Goal: Information Seeking & Learning: Learn about a topic

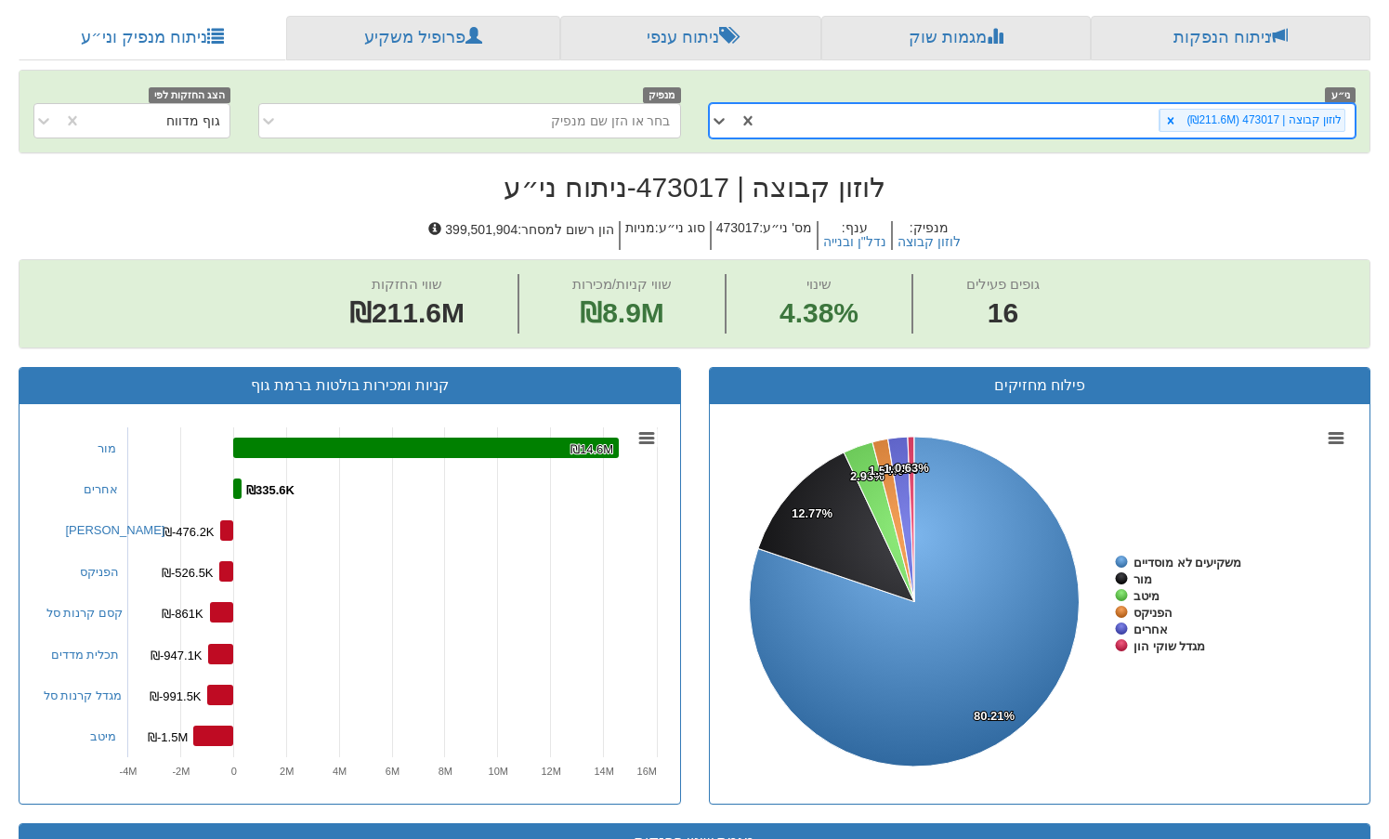
scroll to position [221, 0]
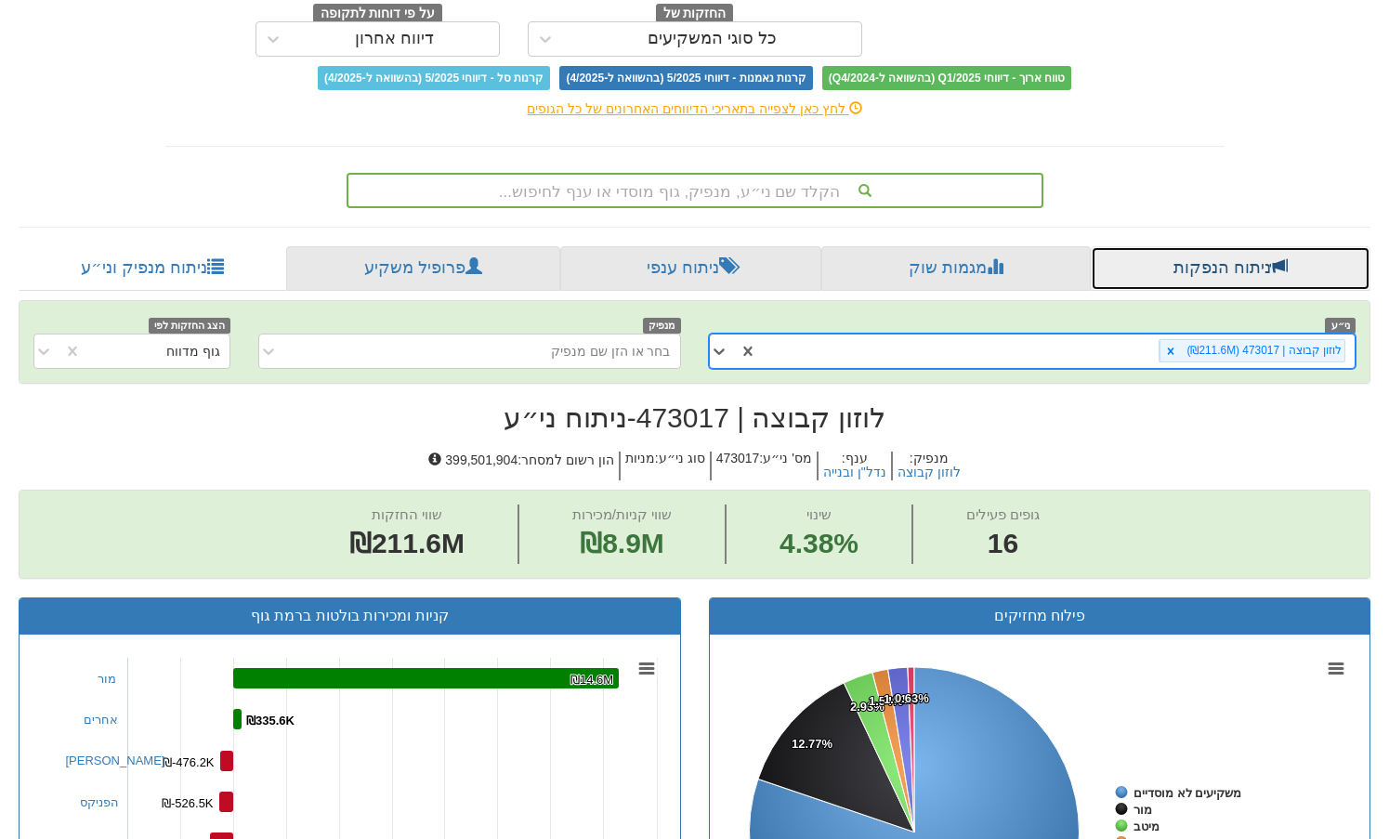
click at [1187, 264] on link "ניתוח הנפקות" at bounding box center [1230, 268] width 280 height 45
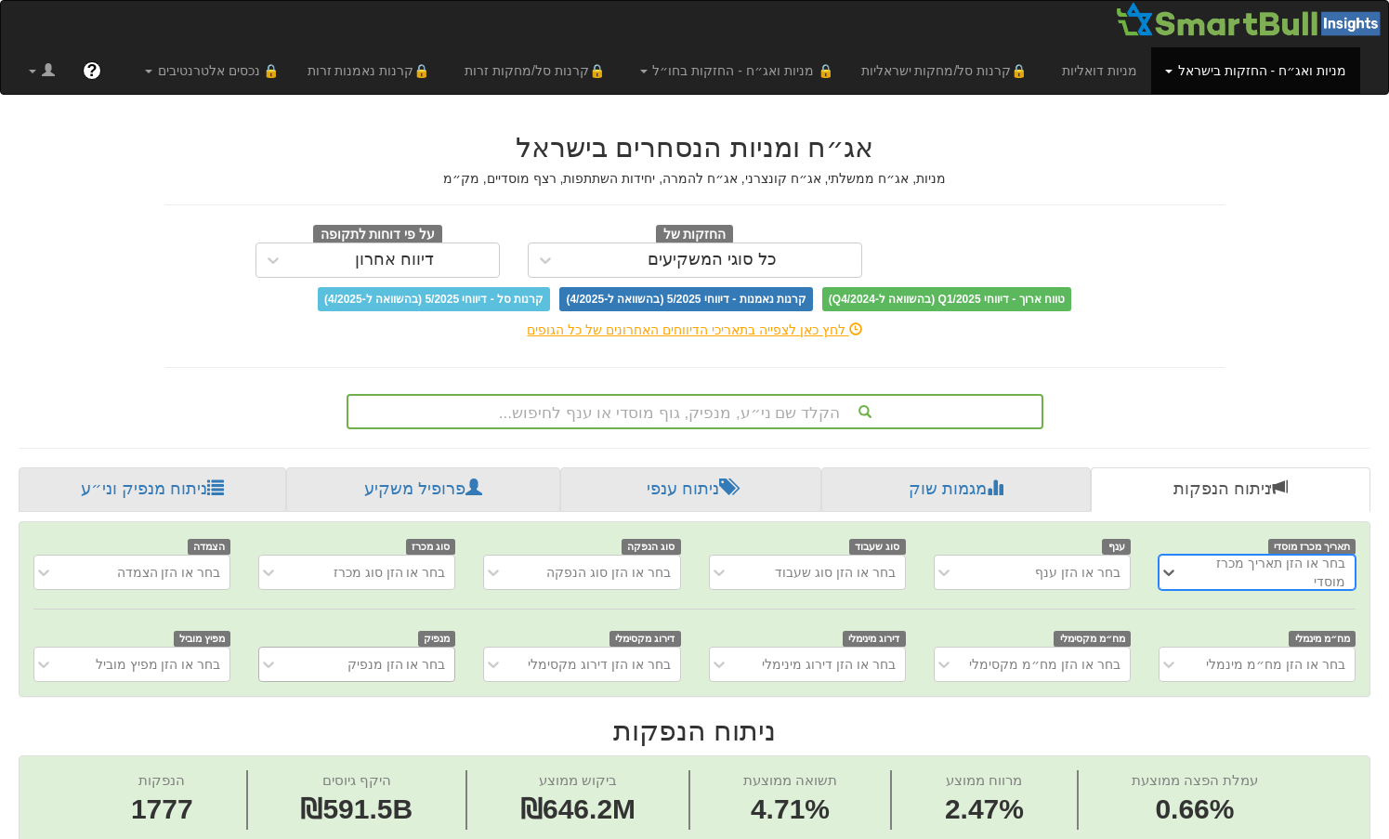
click at [378, 663] on div "בחר או הזן מנפיק" at bounding box center [356, 663] width 197 height 35
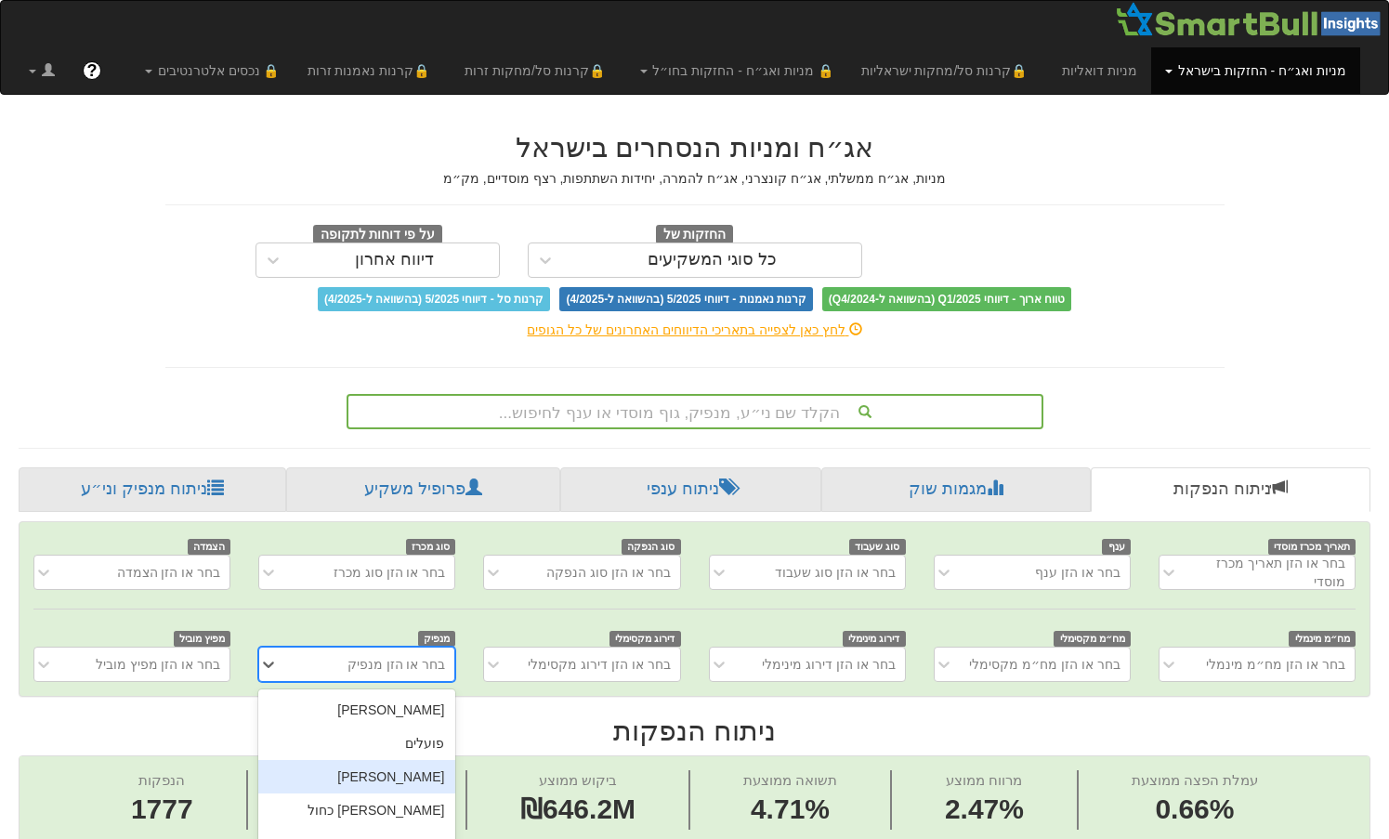
scroll to position [137, 0]
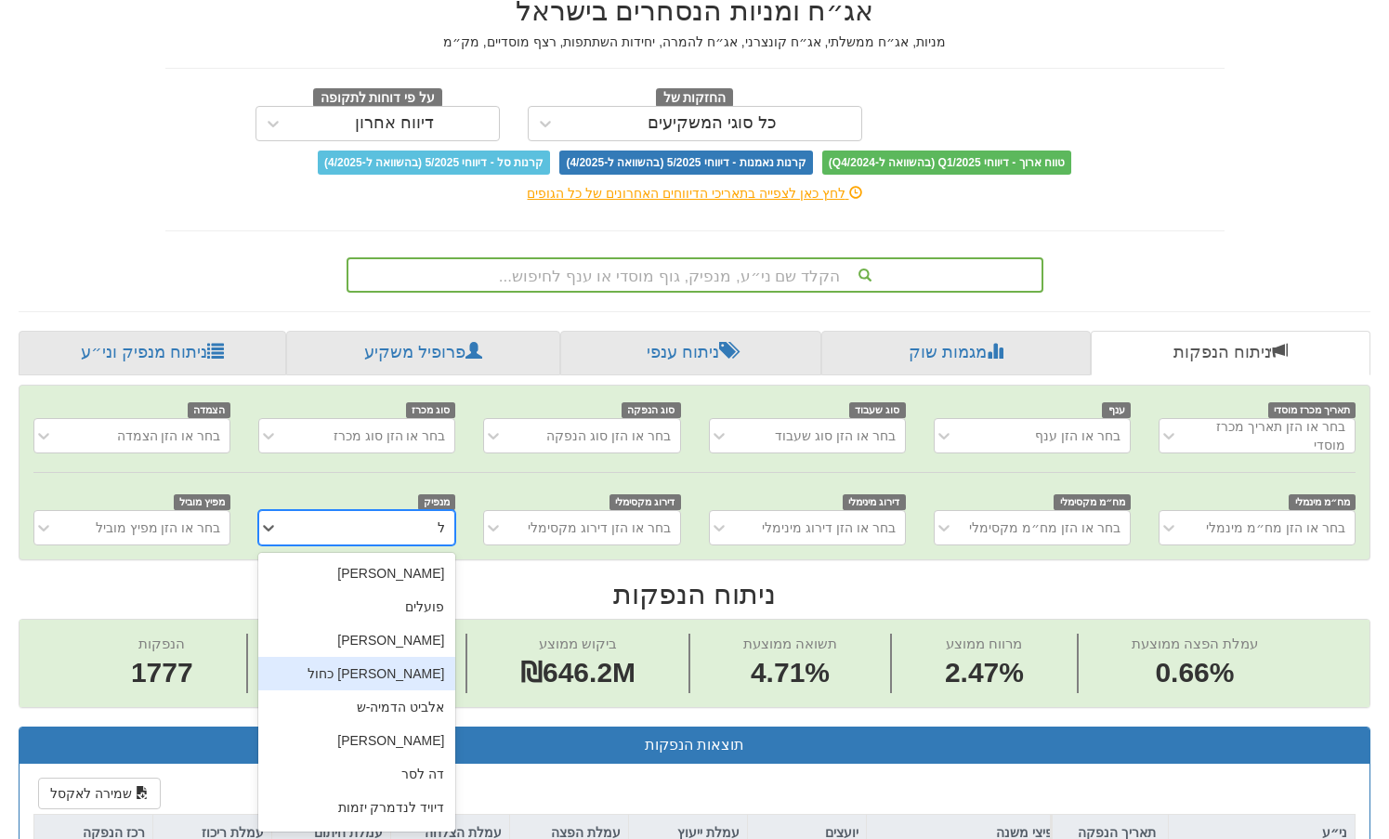
type input "[PERSON_NAME]"
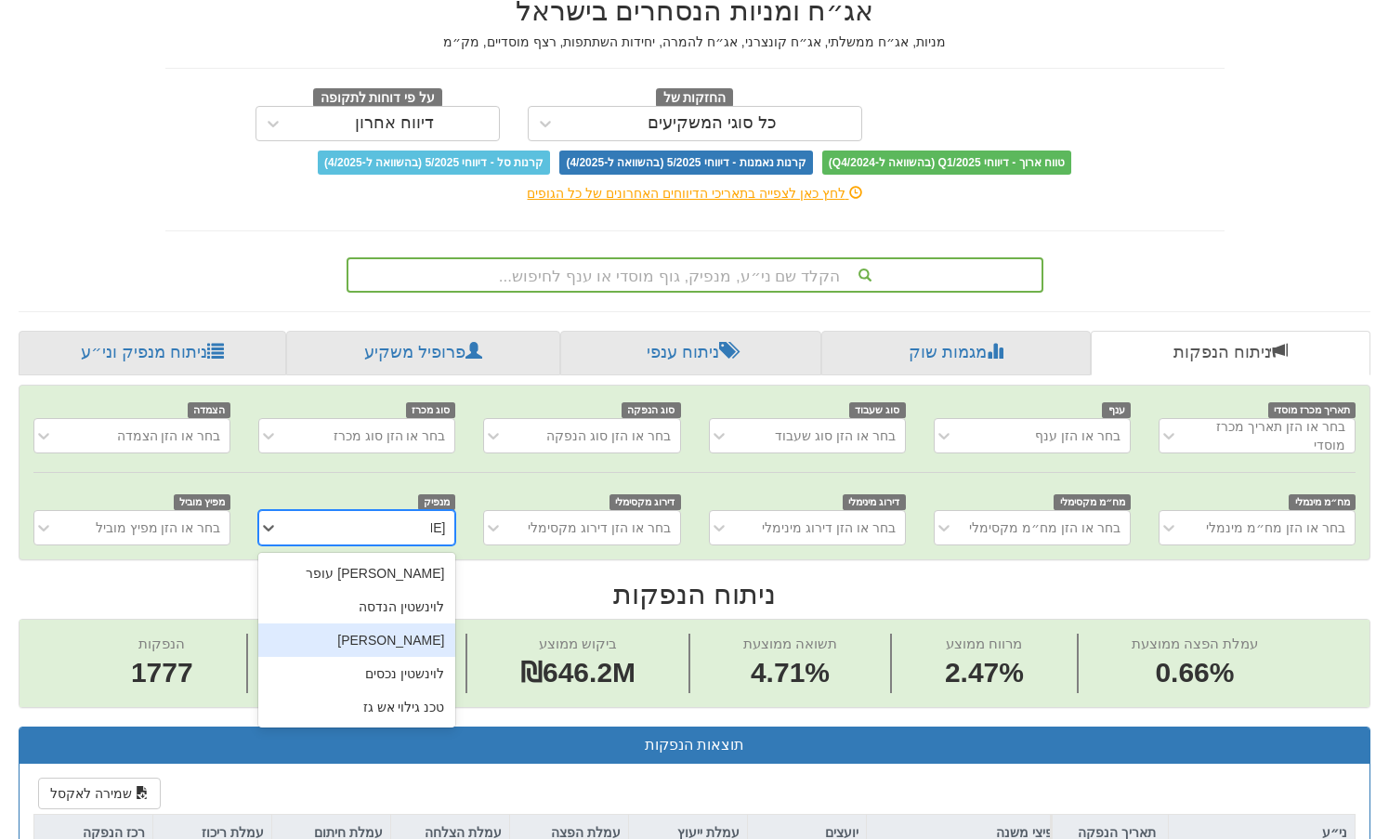
click at [419, 638] on div "[PERSON_NAME]" at bounding box center [356, 639] width 197 height 33
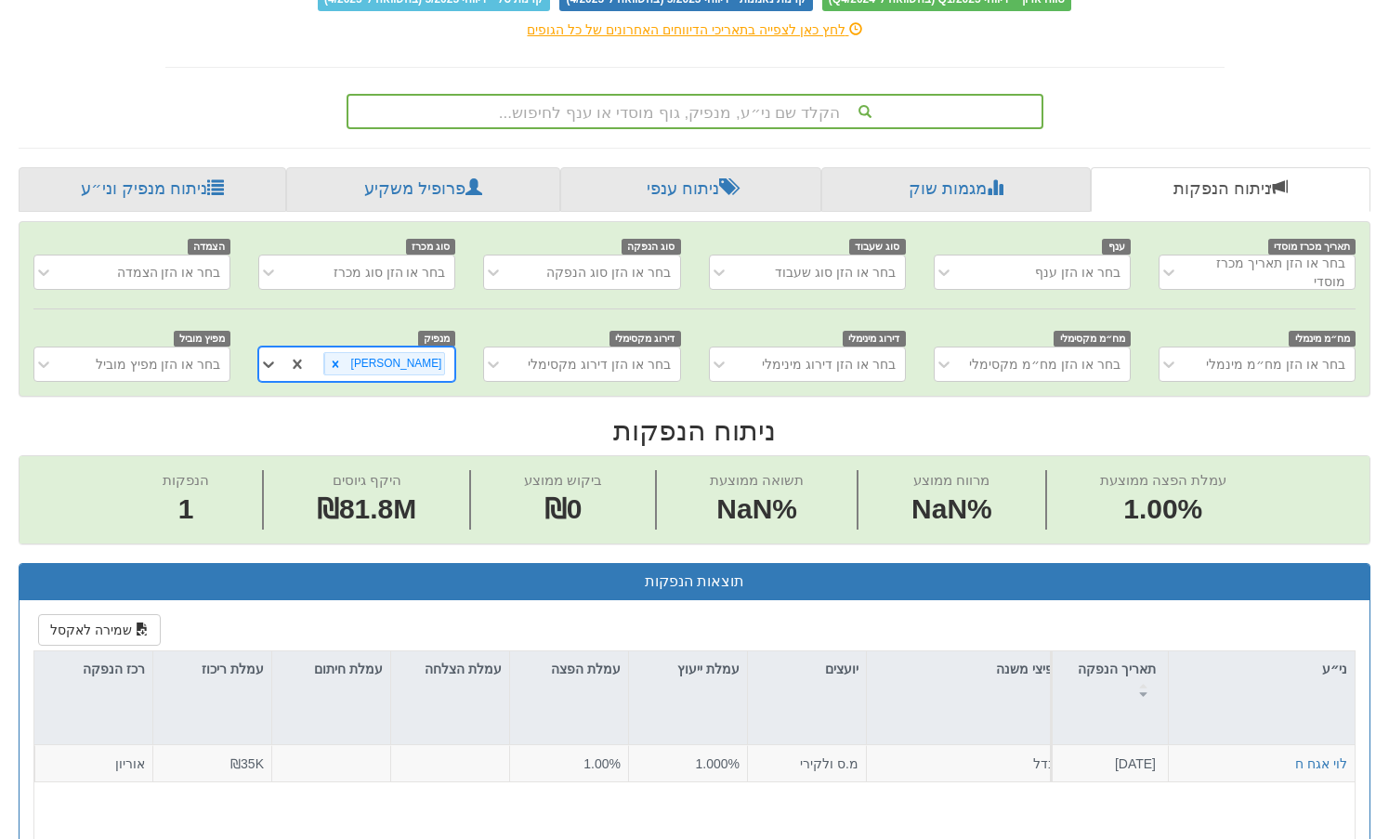
scroll to position [229, 0]
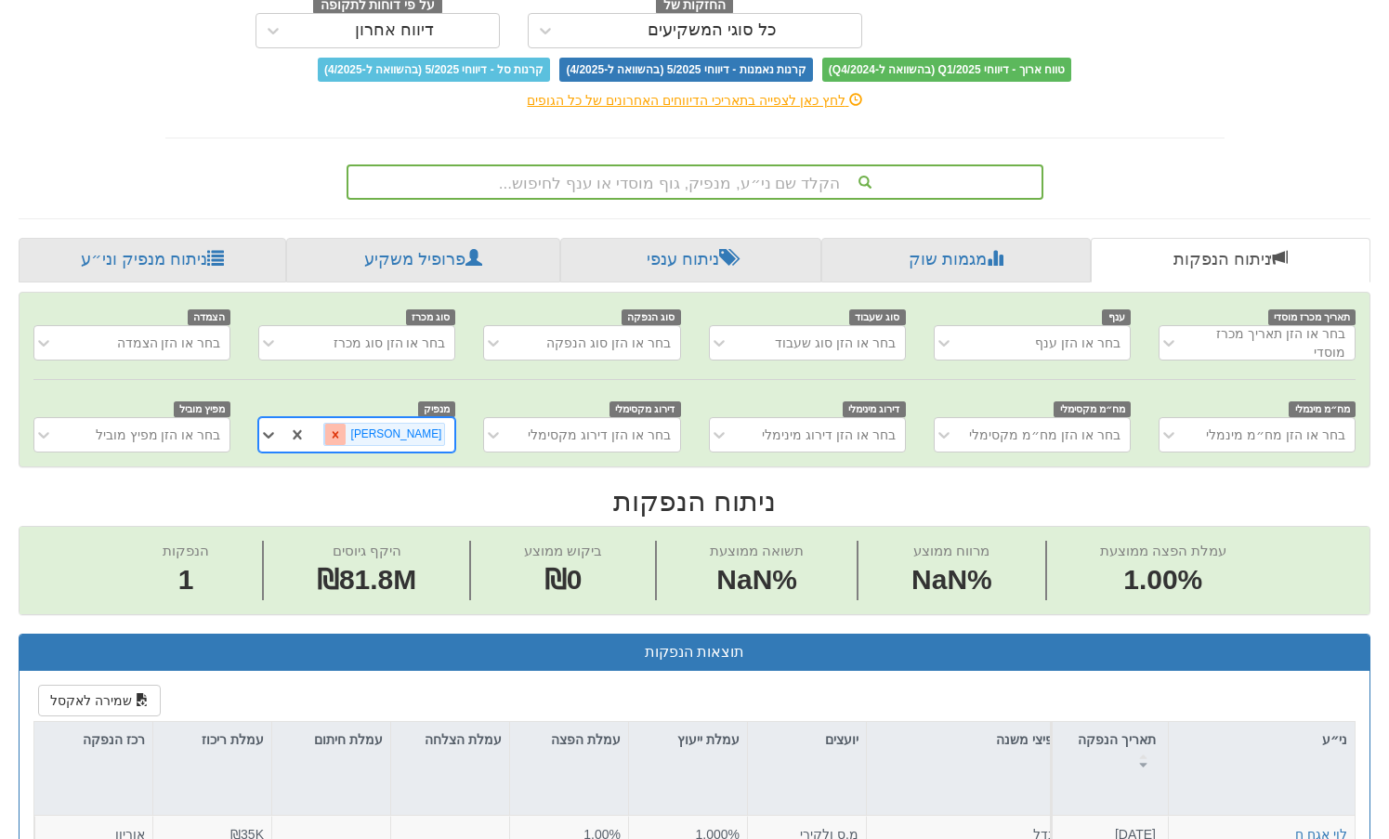
click at [342, 440] on icon at bounding box center [335, 434] width 13 height 13
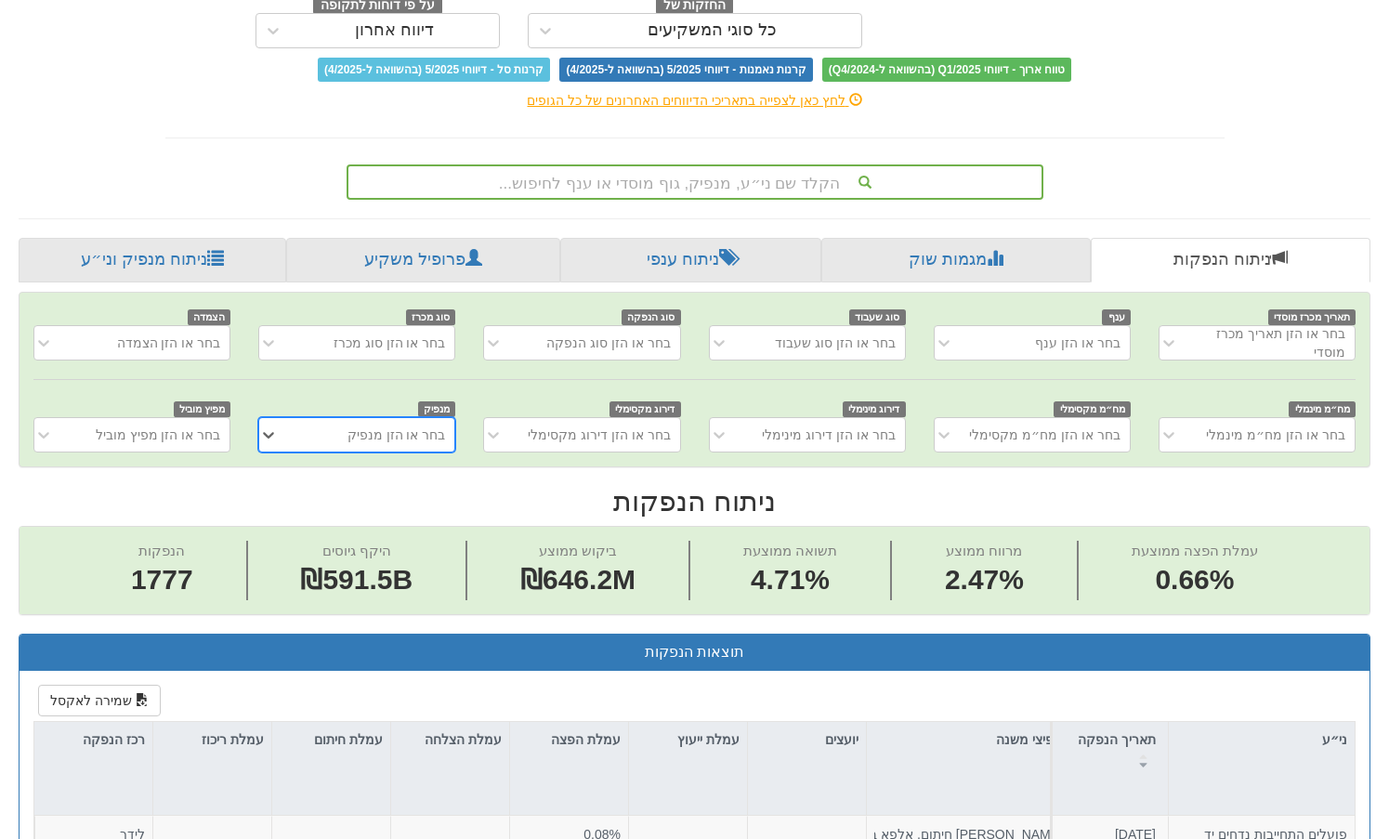
click at [359, 444] on div "בחר או הזן מנפיק" at bounding box center [371, 435] width 166 height 30
type input "גשם"
click at [421, 475] on div "גשם למשתכן" at bounding box center [356, 480] width 197 height 33
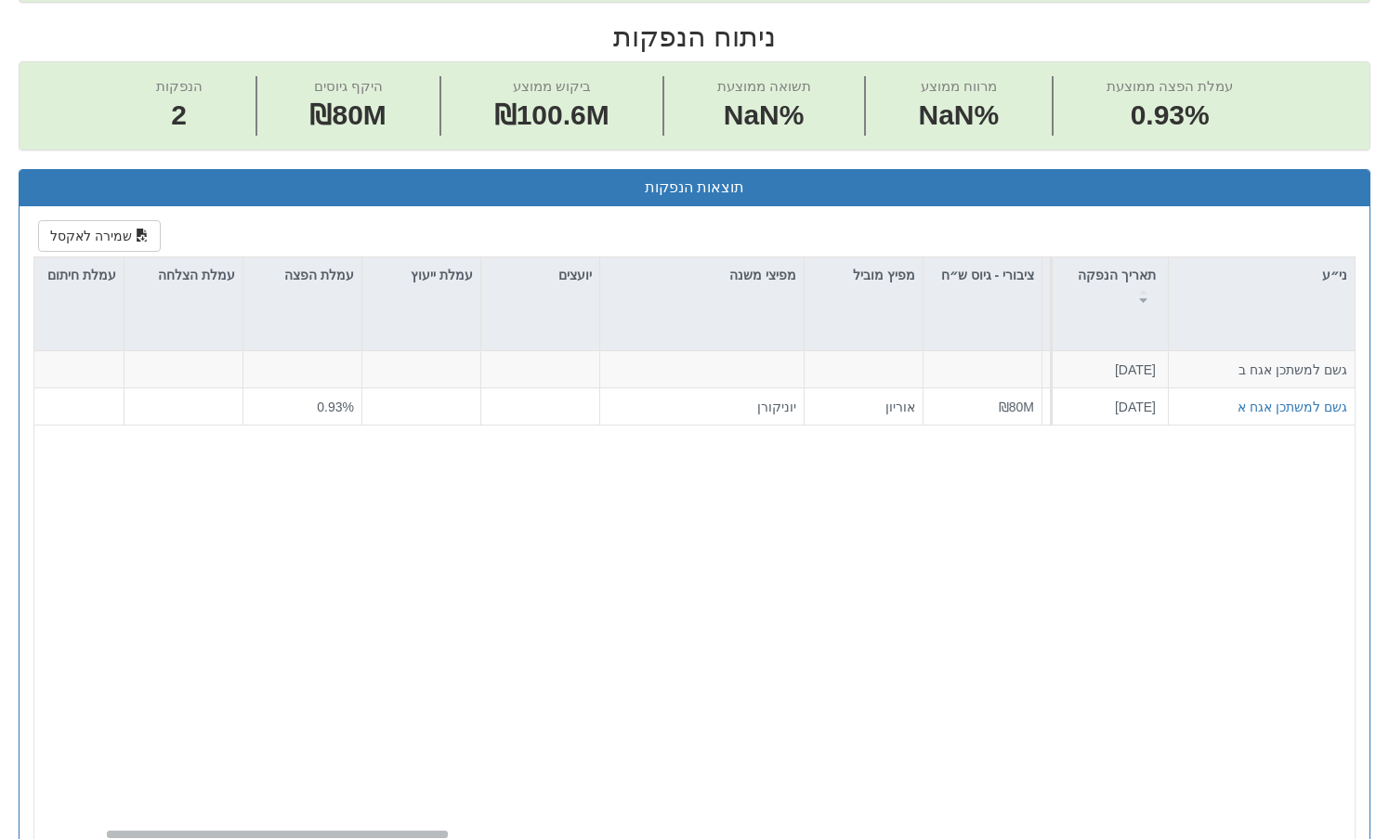
scroll to position [0, 0]
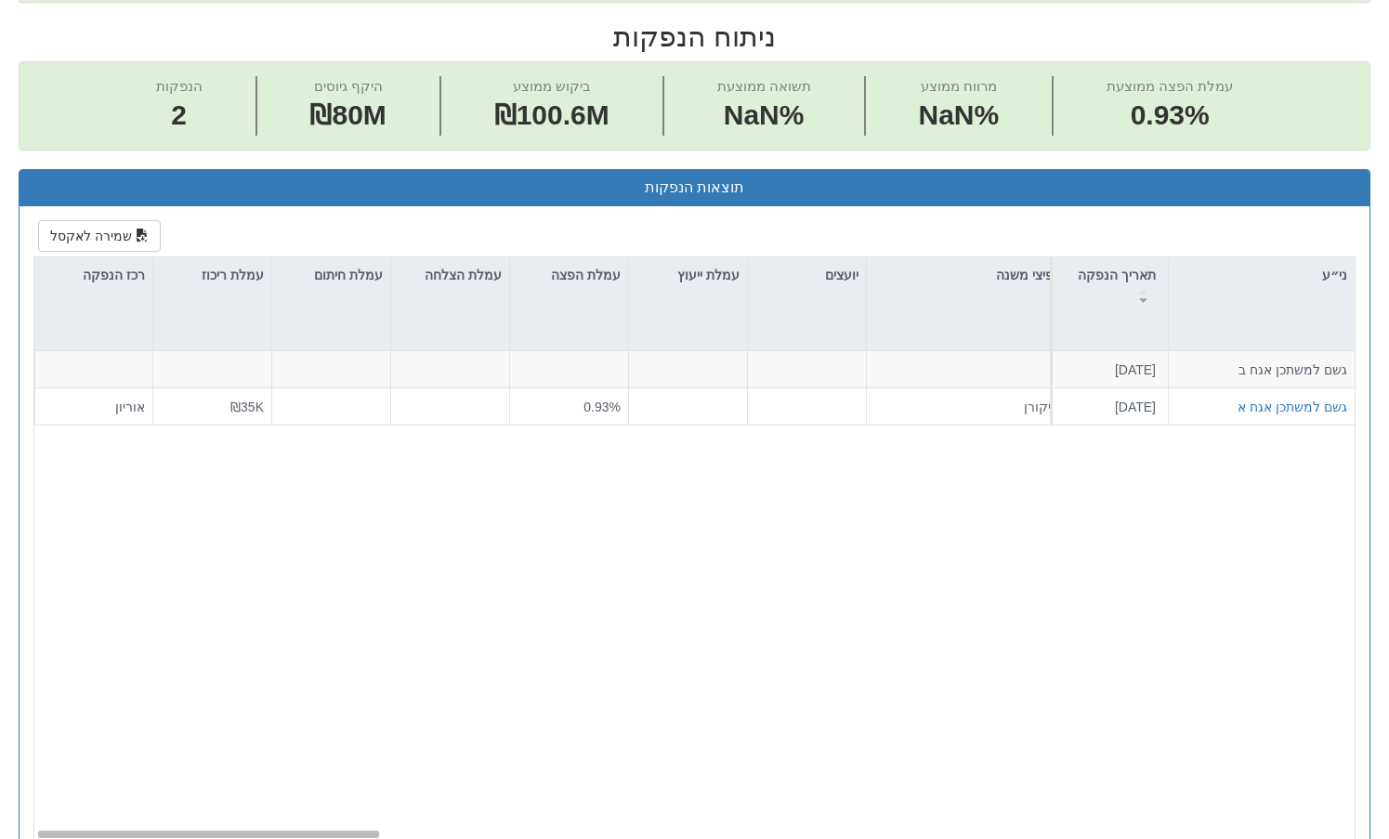
drag, startPoint x: 340, startPoint y: 831, endPoint x: 276, endPoint y: 817, distance: 65.6
click at [276, 817] on div "גשם למשתכן אגח ב [DATE] אגח - סדרה חדשה הצעה אחידה - ריבית - גשם למשתכן נדל"ן ו…" at bounding box center [694, 596] width 1320 height 490
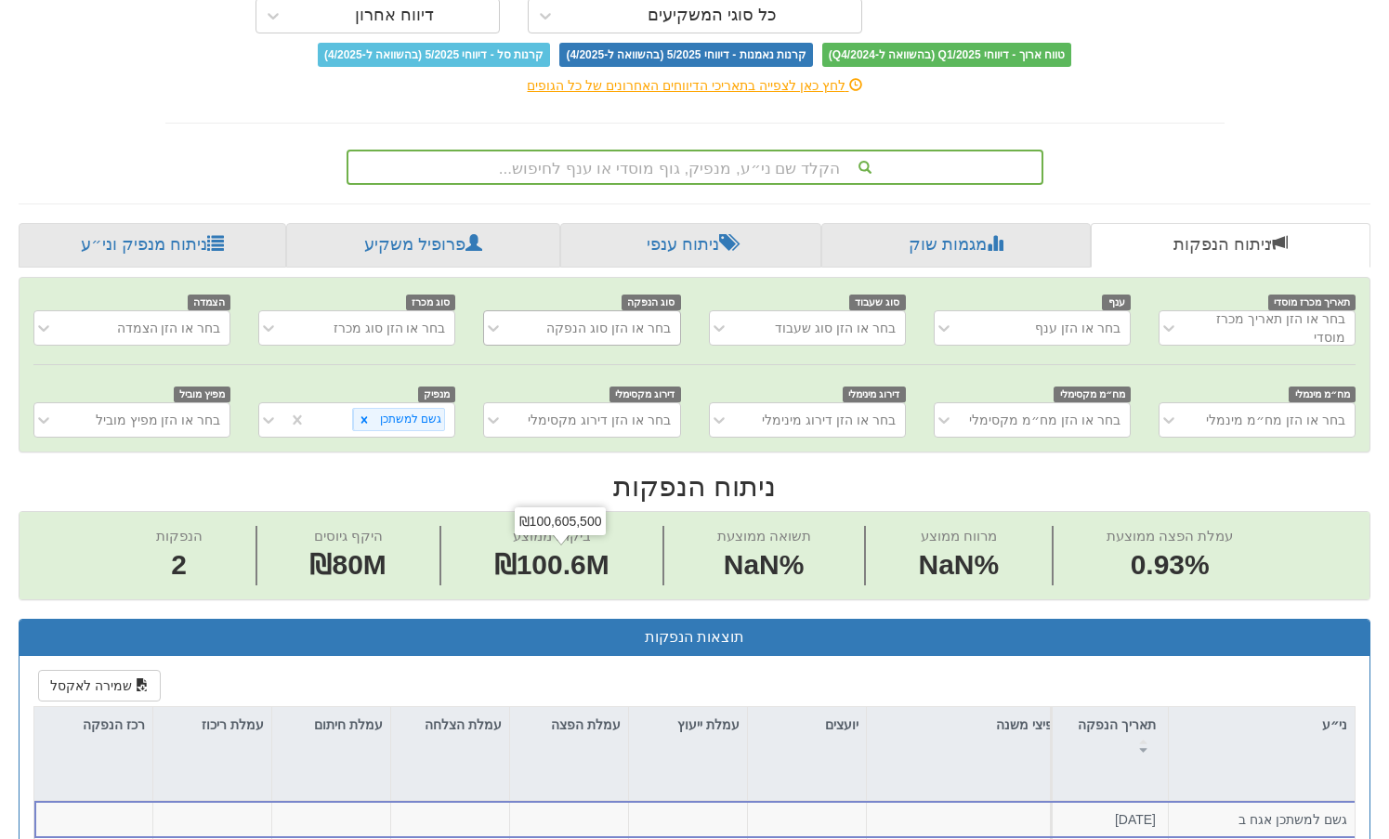
scroll to position [232, 0]
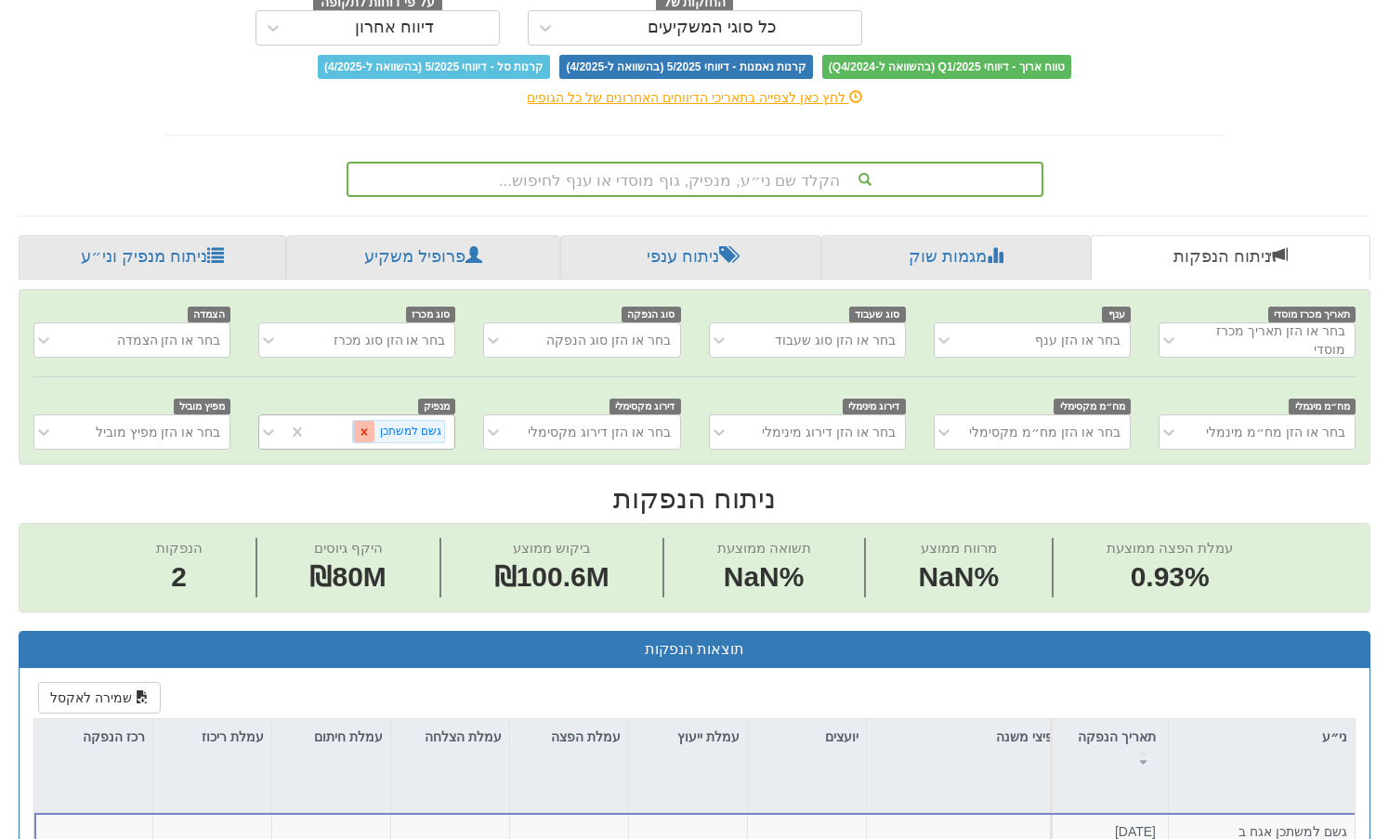
click at [364, 433] on icon at bounding box center [364, 431] width 13 height 13
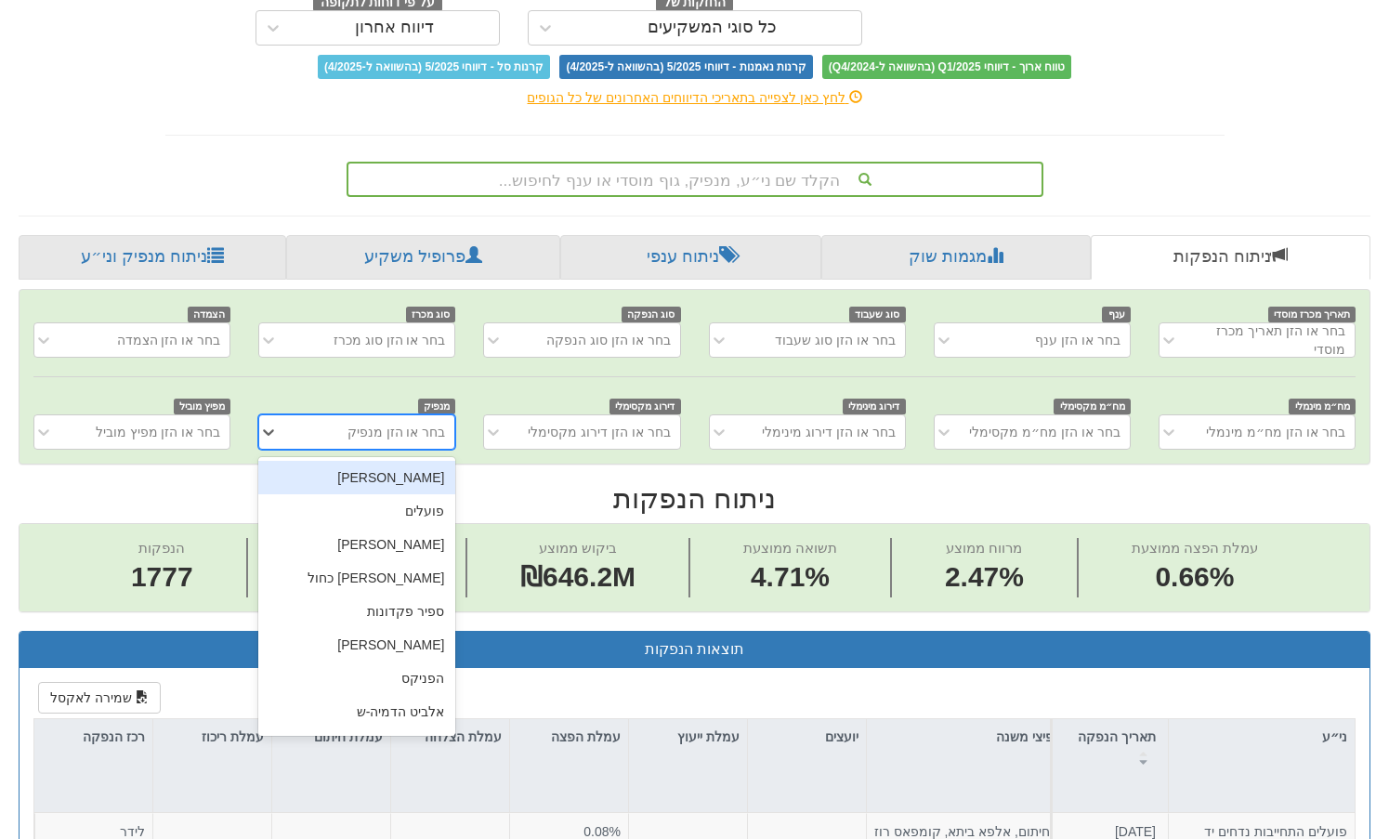
click at [424, 435] on div "בחר או הזן מנפיק" at bounding box center [396, 432] width 98 height 19
type input "גלעד"
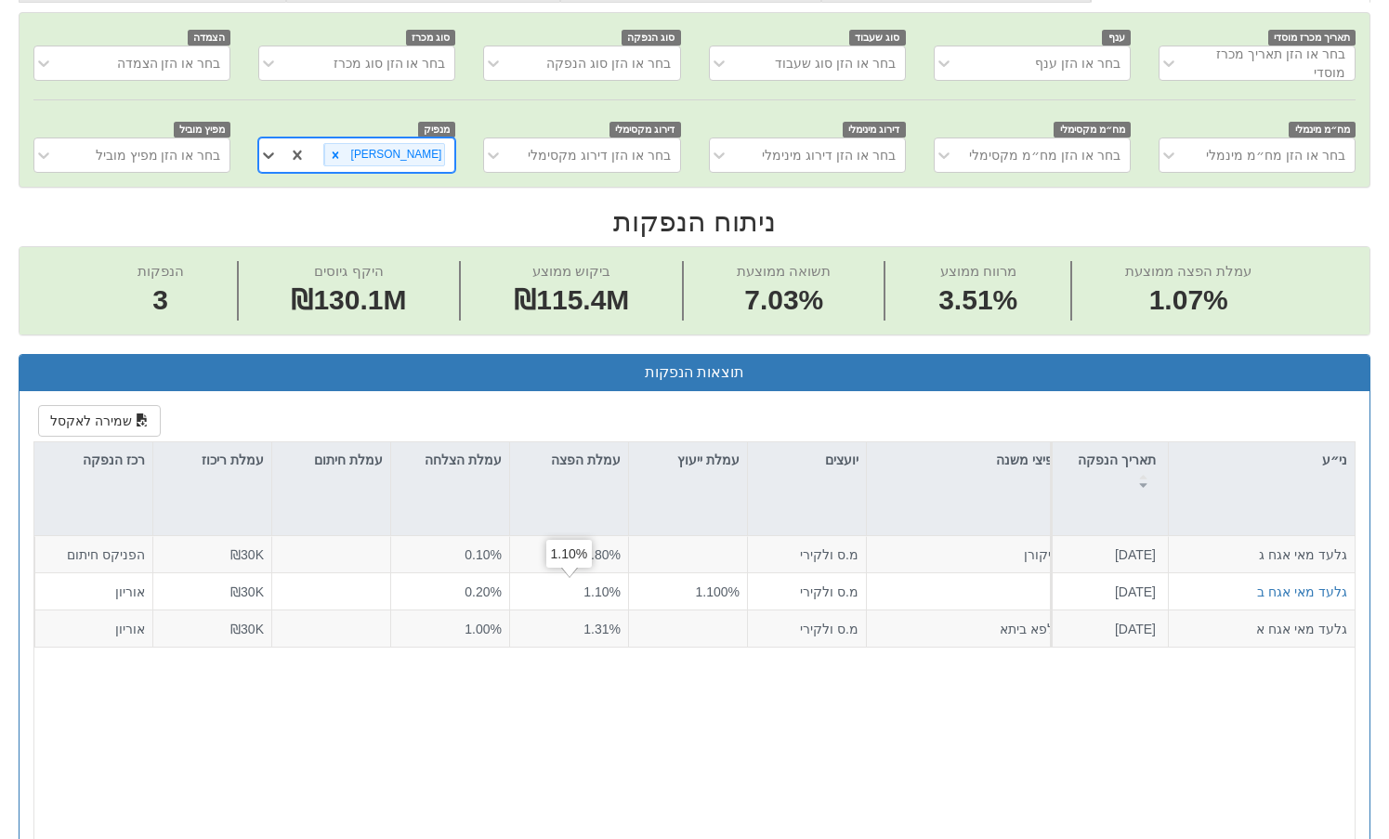
scroll to position [511, 0]
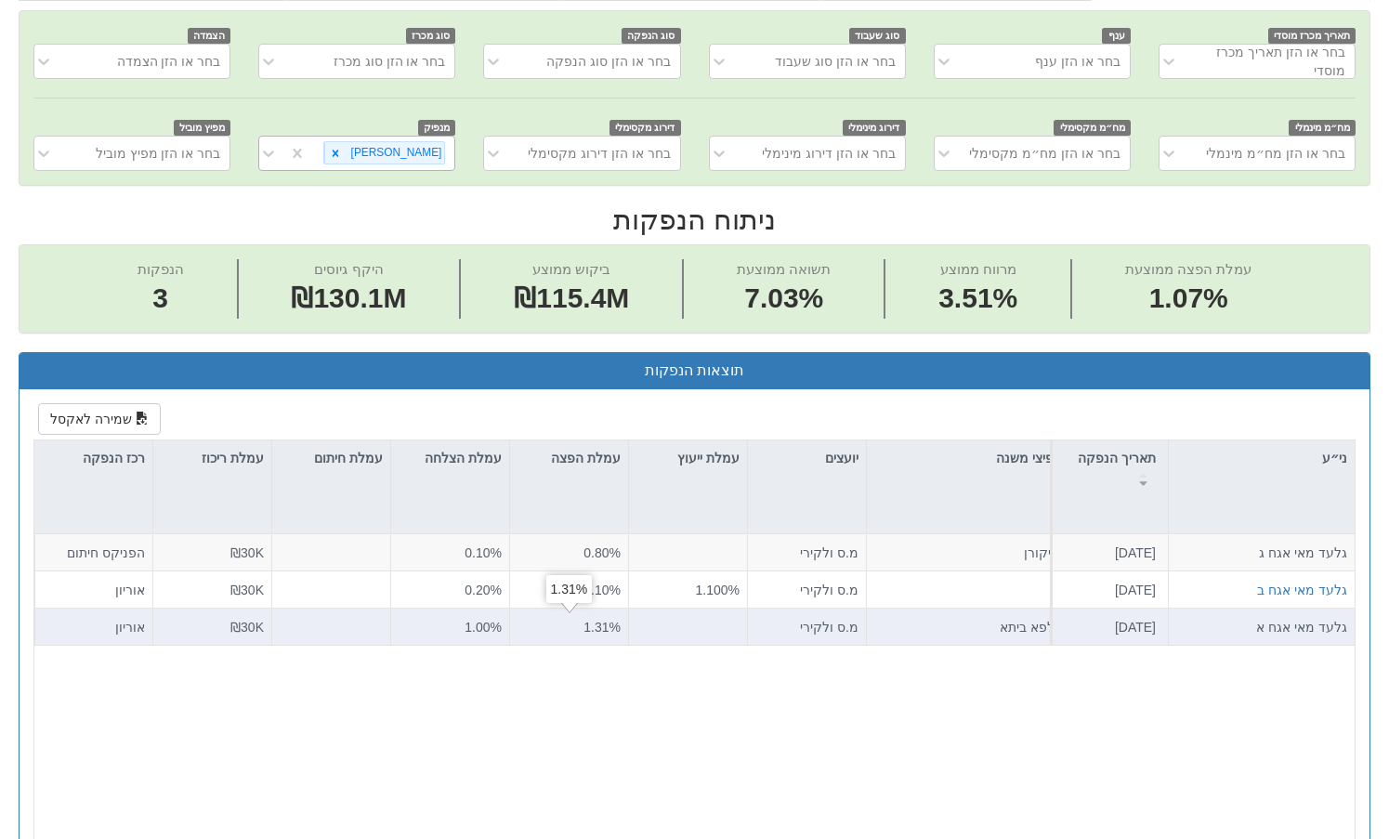
click at [592, 628] on div "1.31%" at bounding box center [568, 626] width 103 height 19
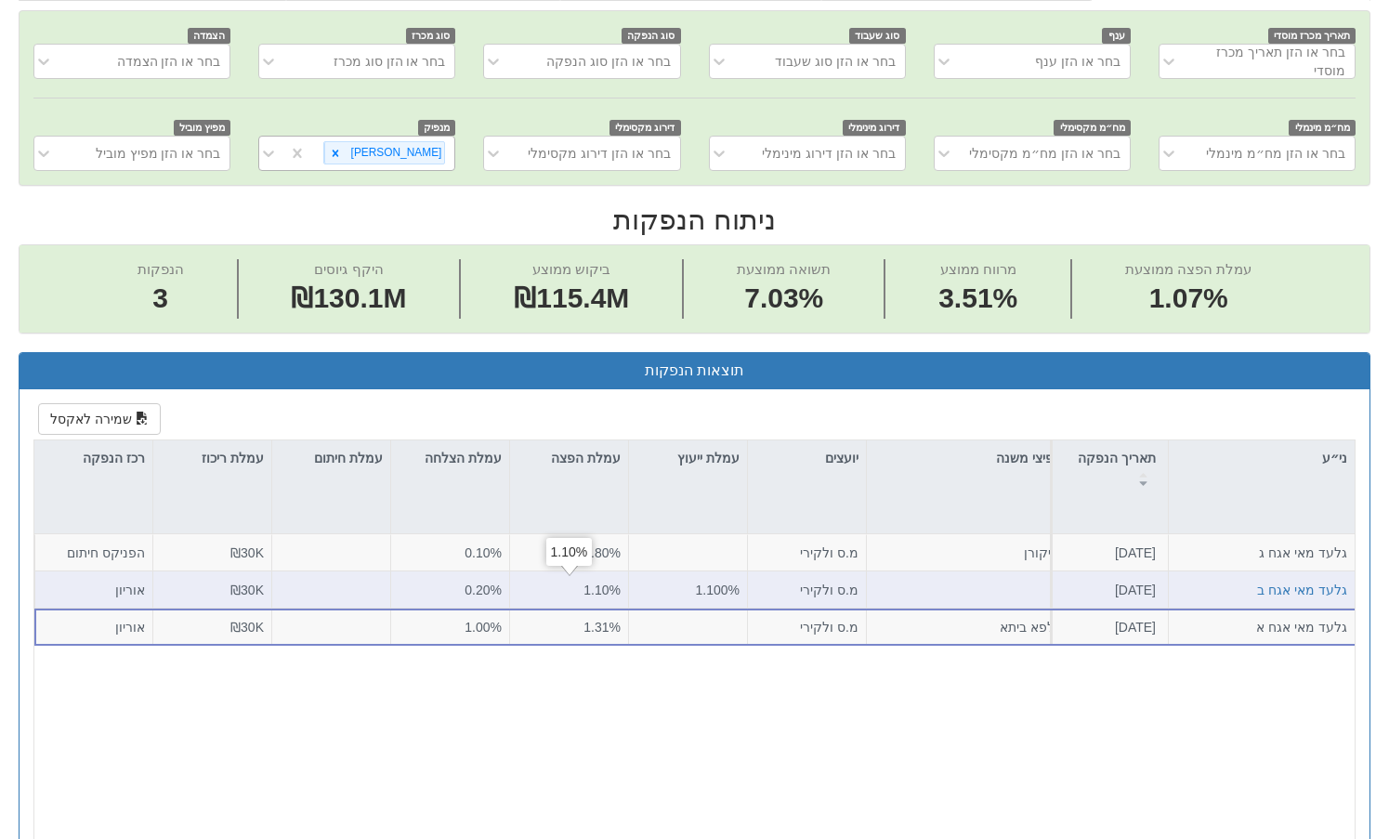
click at [594, 594] on div "1.10%" at bounding box center [568, 589] width 103 height 19
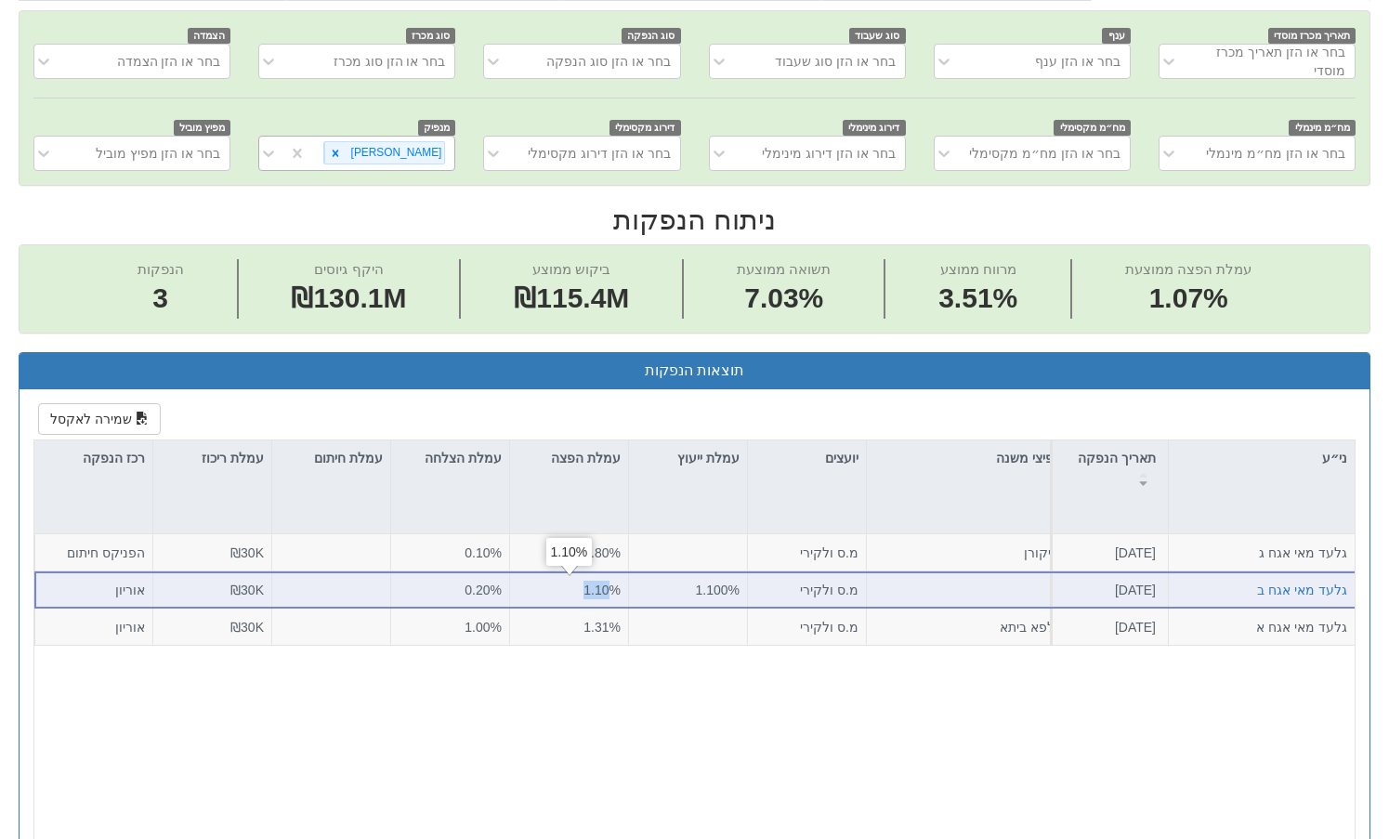
click at [594, 594] on div "1.10%" at bounding box center [568, 589] width 103 height 19
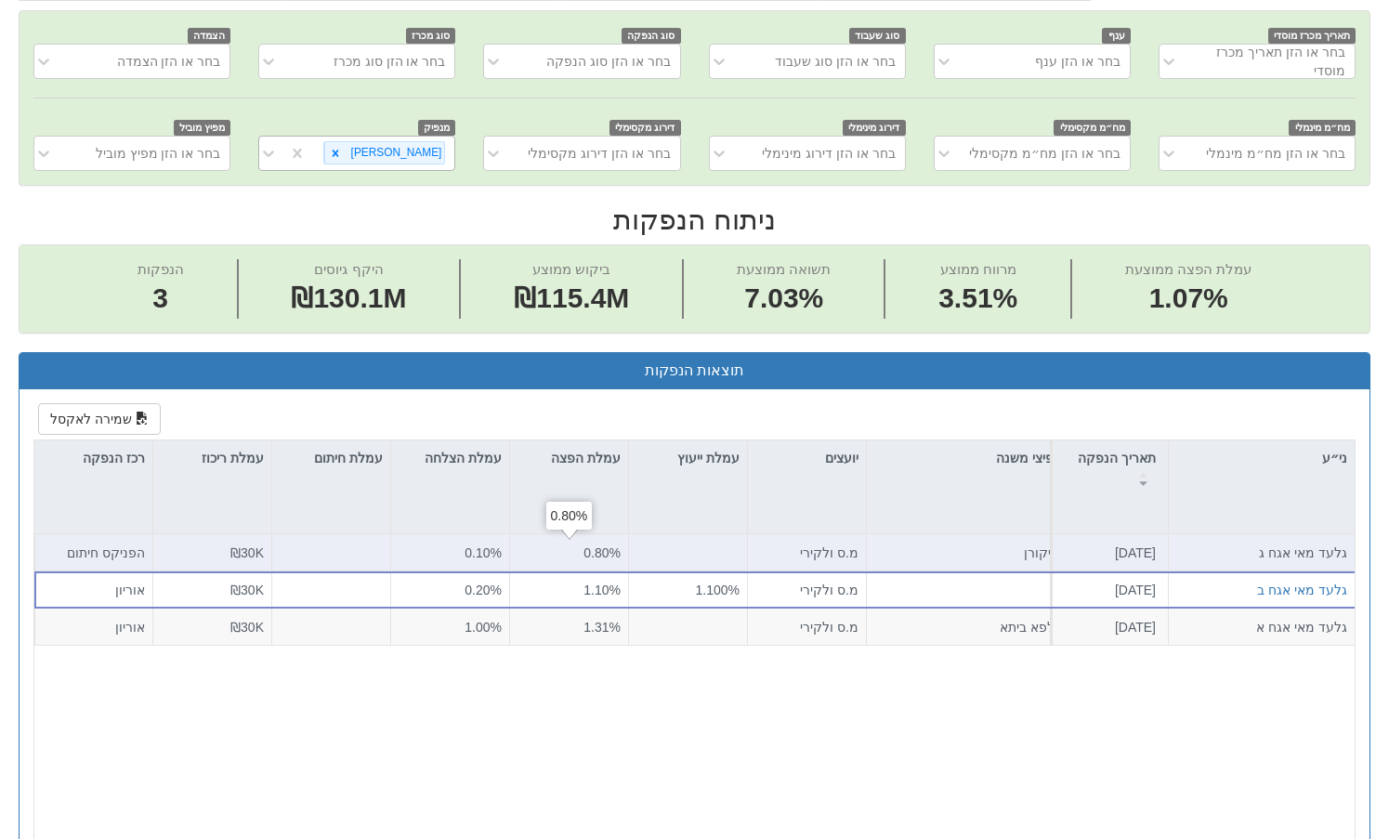
click at [601, 549] on div "0.80%" at bounding box center [568, 552] width 103 height 19
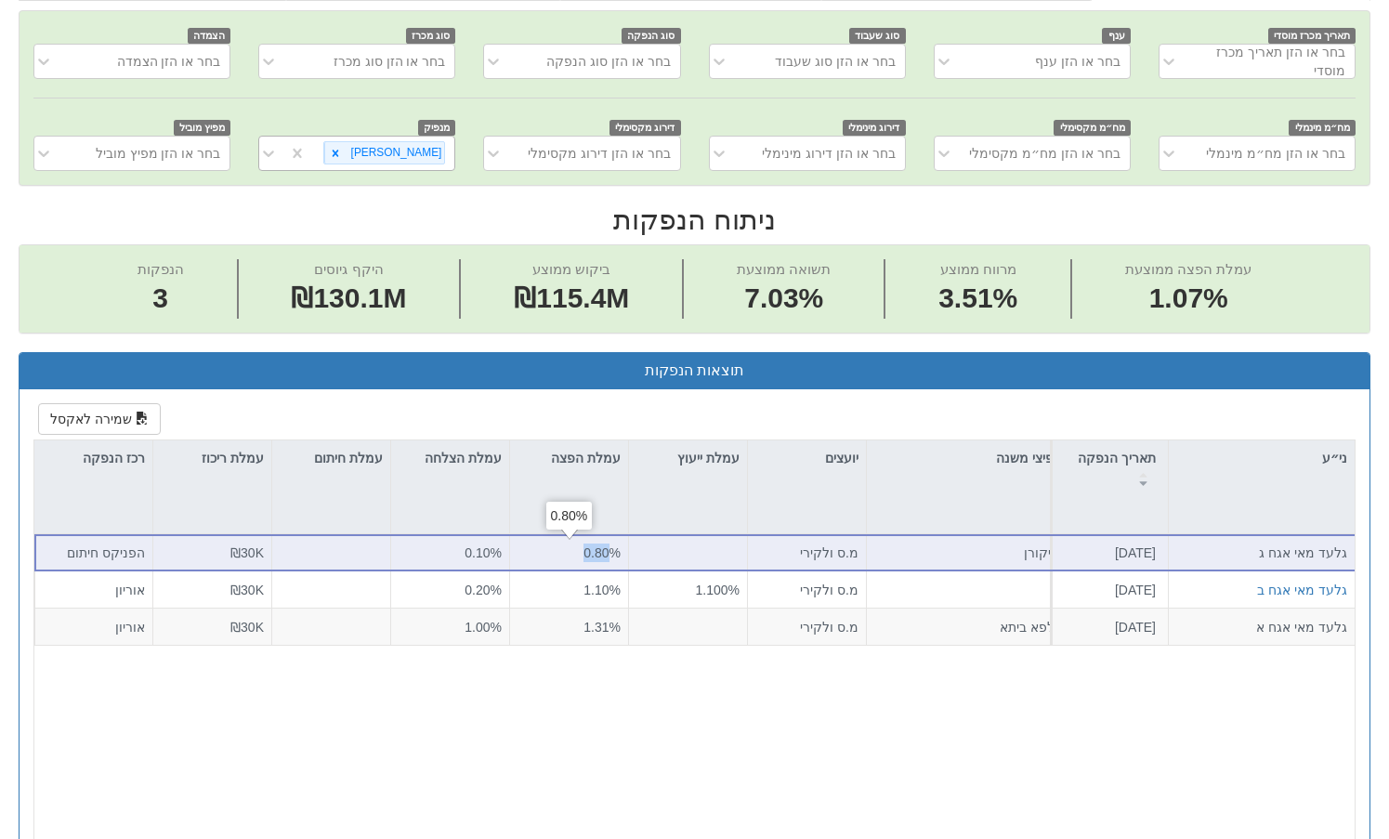
click at [601, 549] on div "0.80%" at bounding box center [568, 552] width 103 height 19
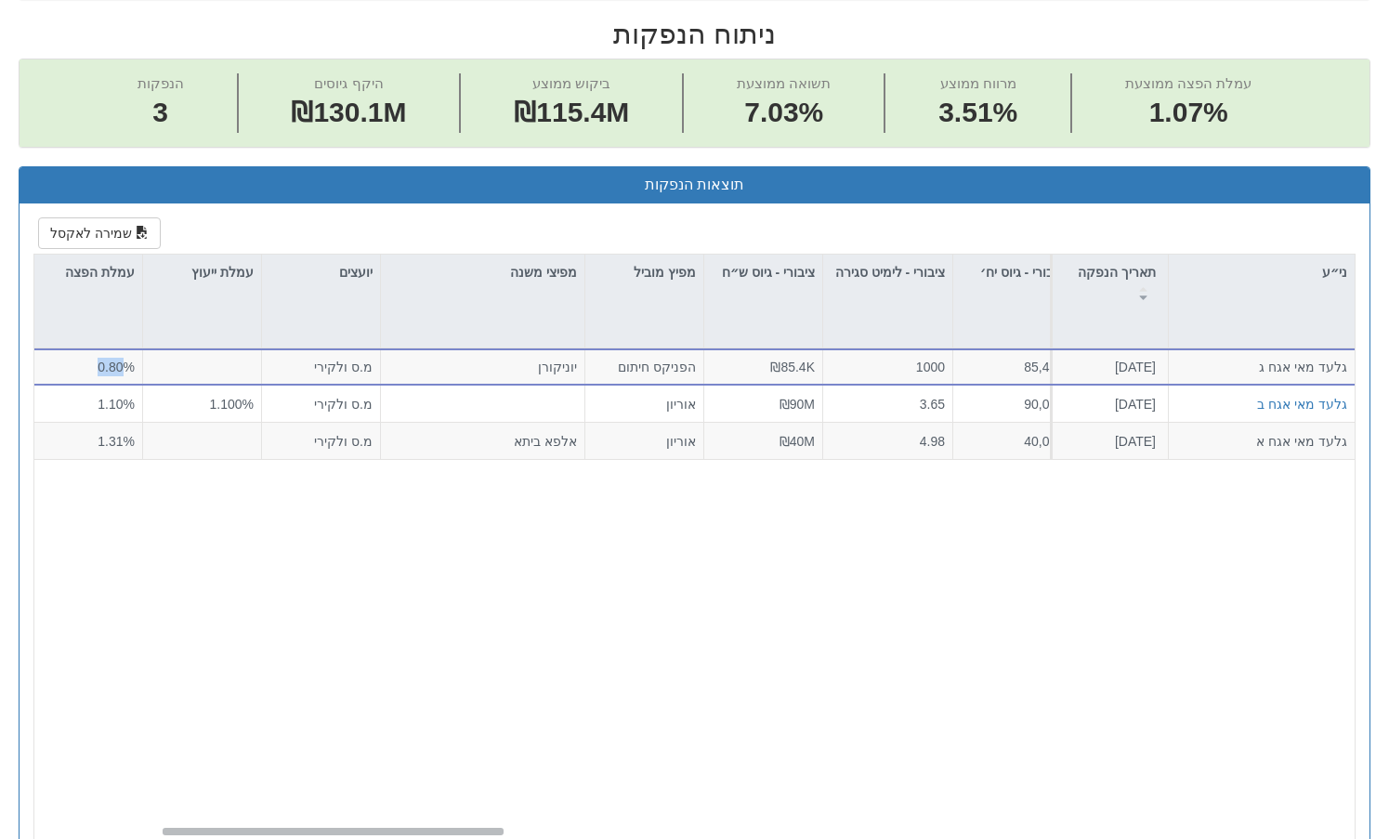
scroll to position [0, 486]
drag, startPoint x: 276, startPoint y: 828, endPoint x: 401, endPoint y: 845, distance: 126.6
click at [401, 838] on html "Toggle navigation מניות ואג״ח - החזקות בישראל מניות אג״ח מניות ואג״ח ✓ מניות דו…" at bounding box center [694, 573] width 1389 height 2540
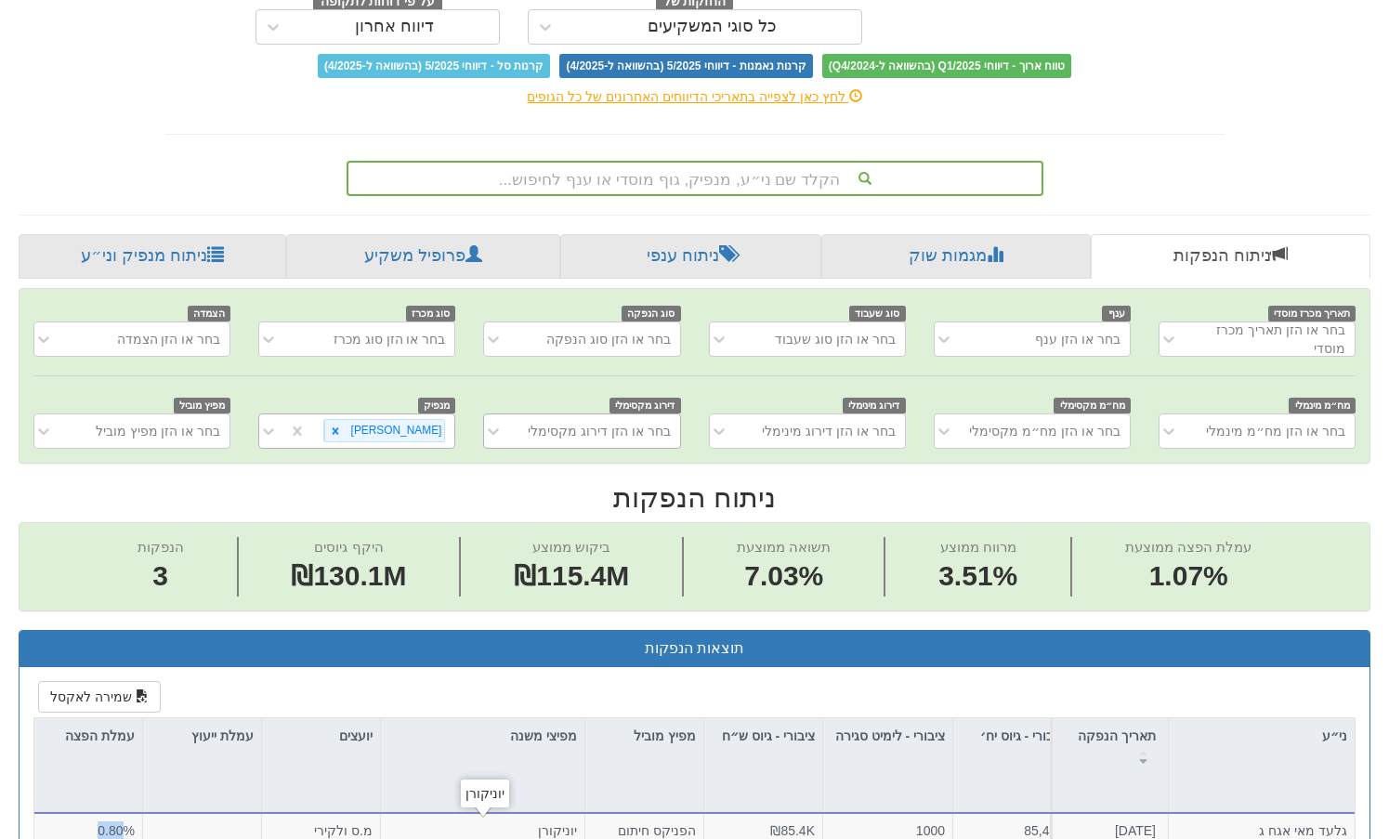
scroll to position [232, 0]
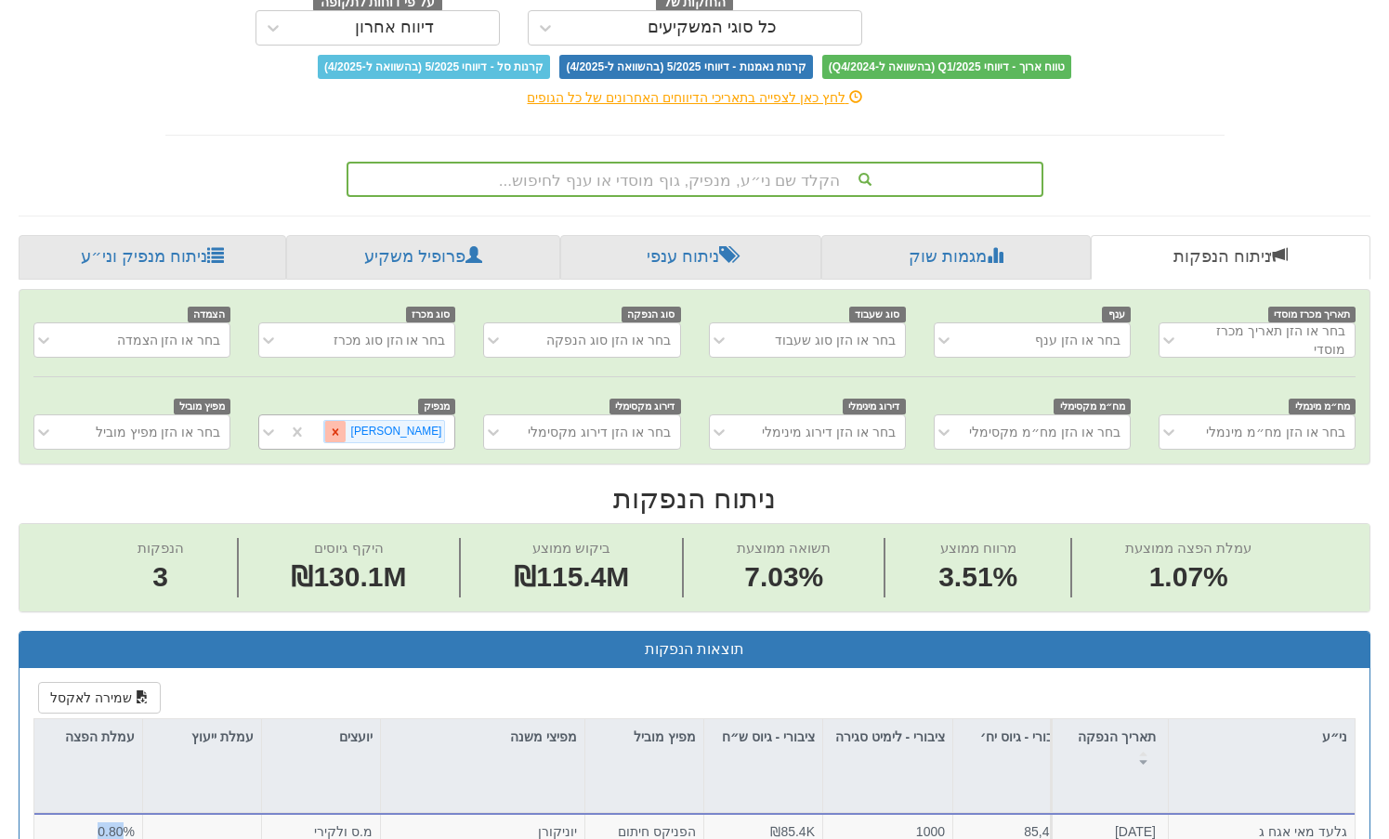
click at [342, 433] on icon at bounding box center [335, 431] width 13 height 13
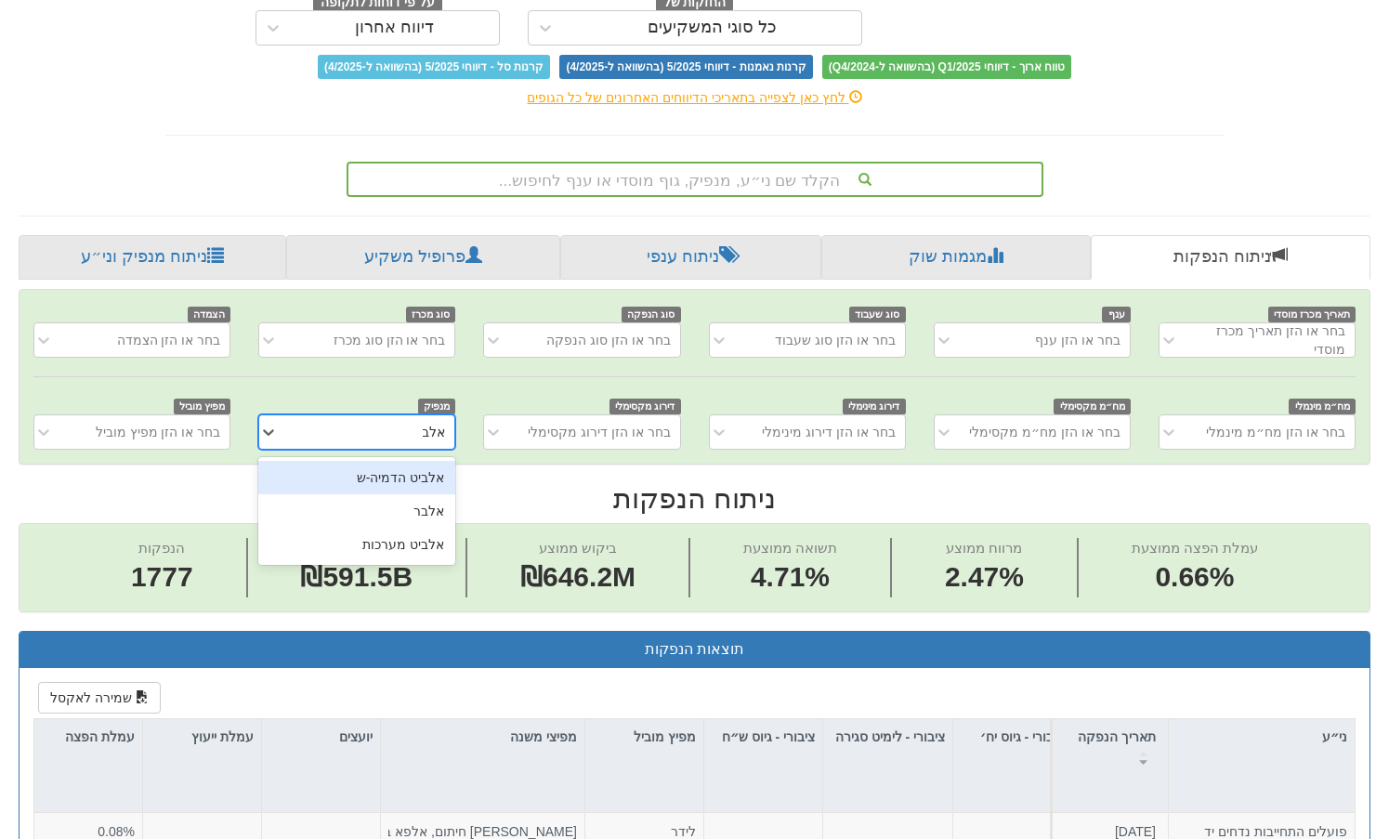
type input "אלביט"
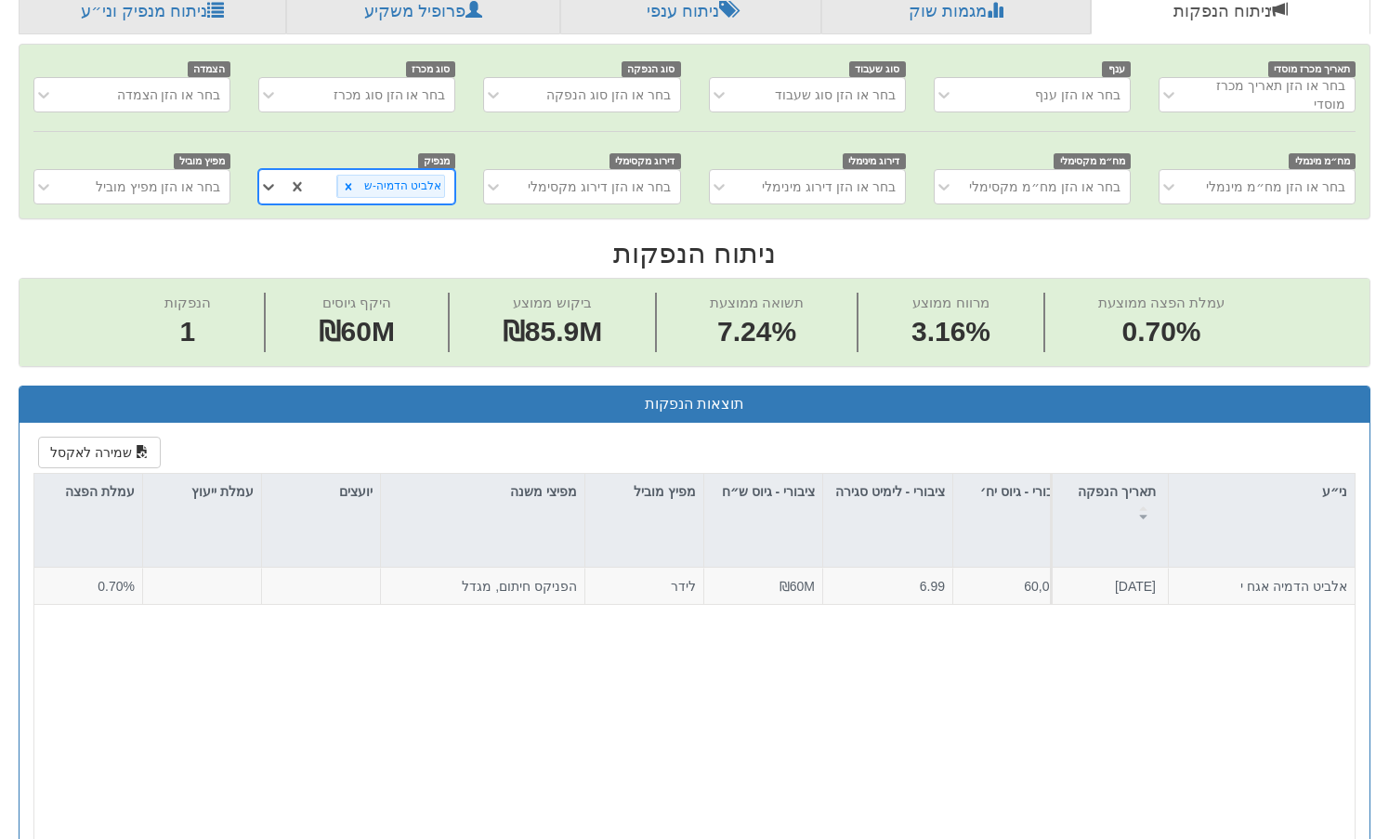
scroll to position [511, 0]
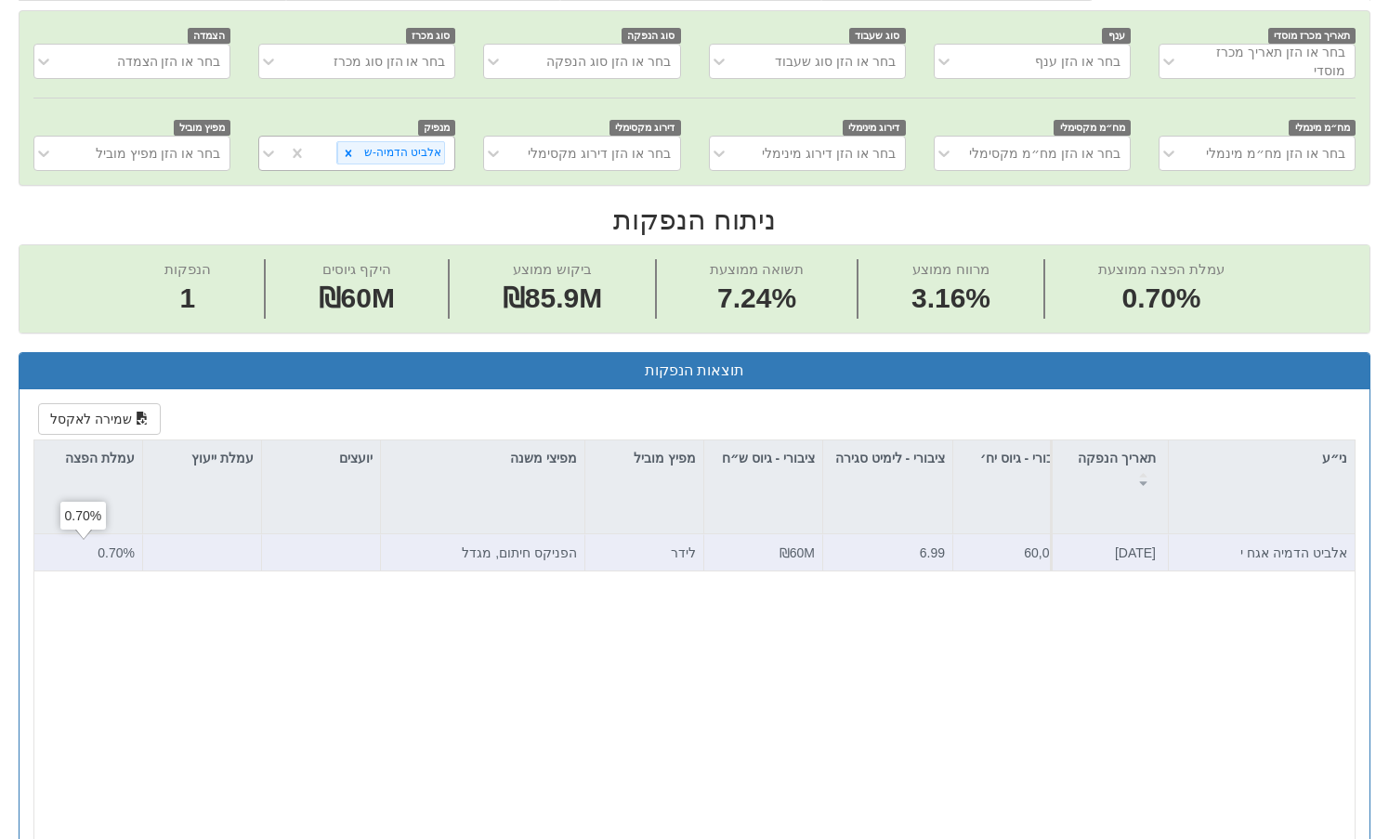
click at [107, 545] on div "0.70%" at bounding box center [83, 552] width 103 height 19
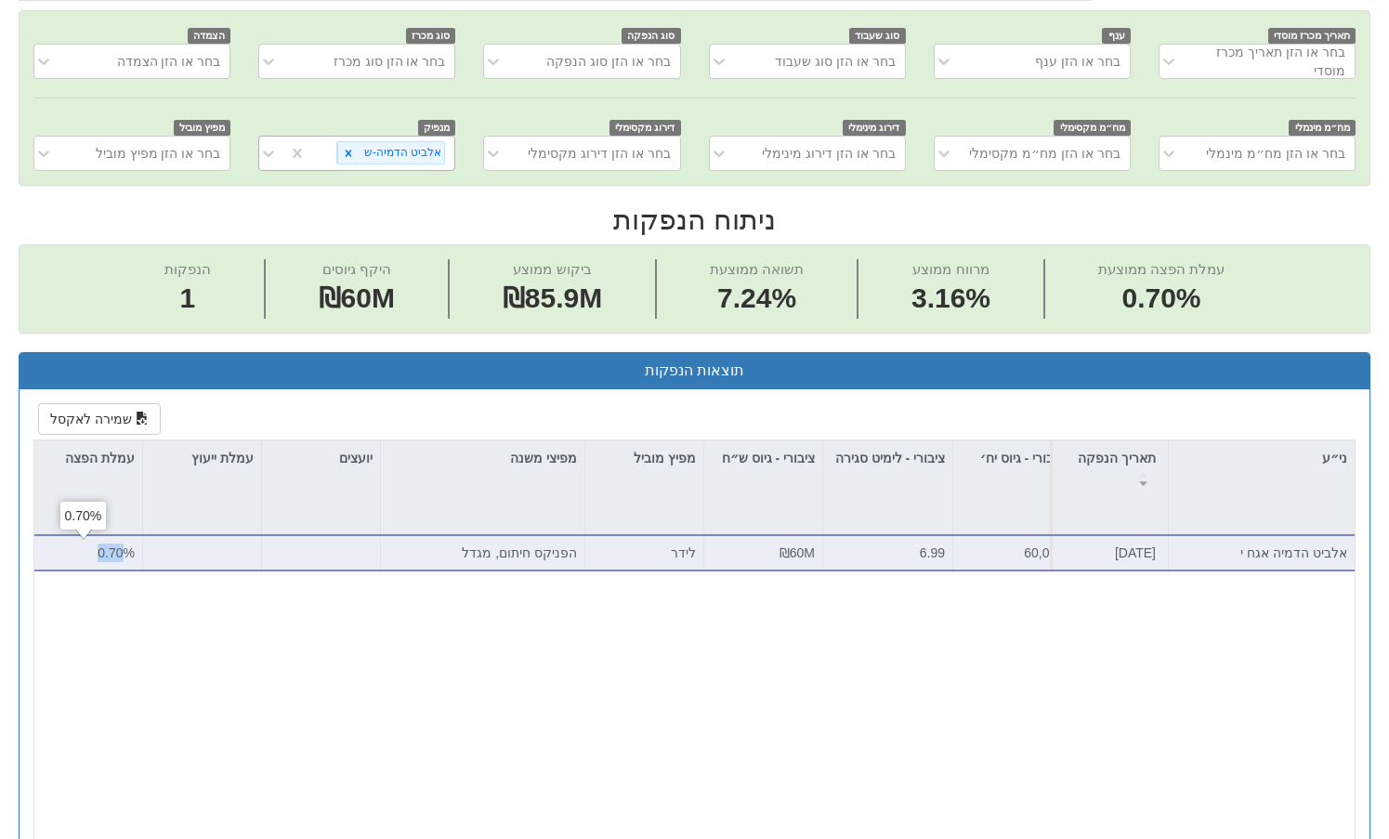
click at [107, 545] on div "0.70%" at bounding box center [83, 552] width 103 height 19
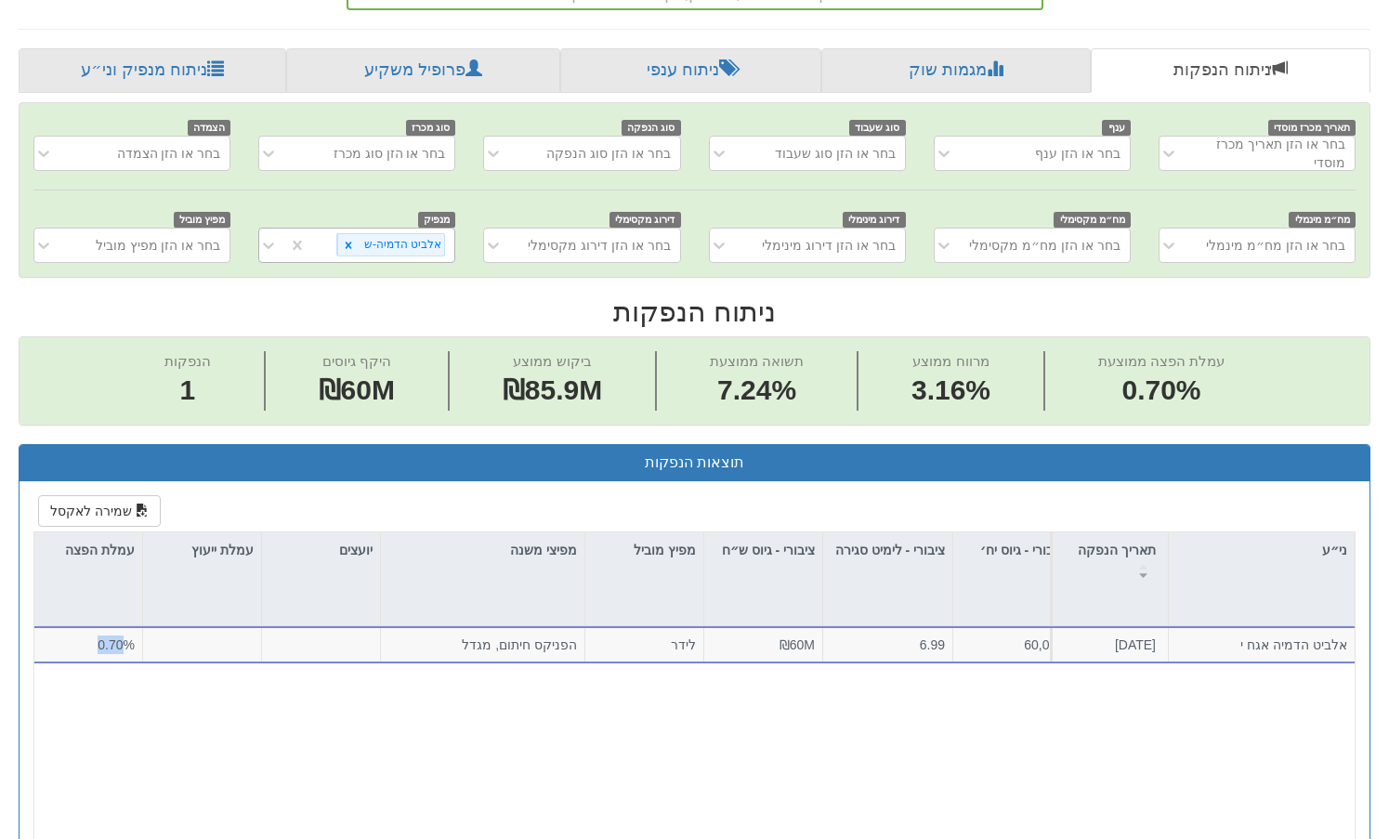
scroll to position [418, 0]
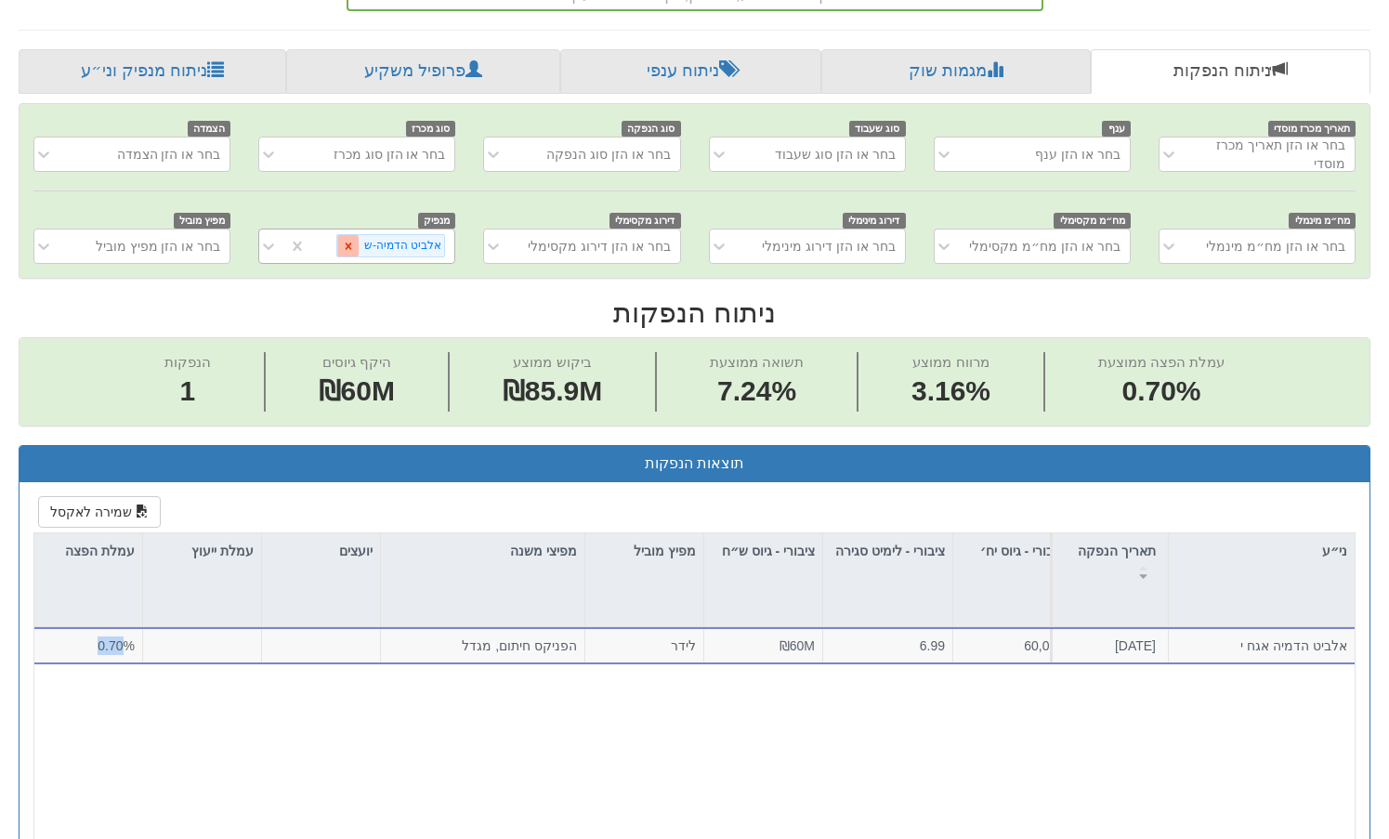
click at [355, 242] on icon at bounding box center [348, 246] width 13 height 13
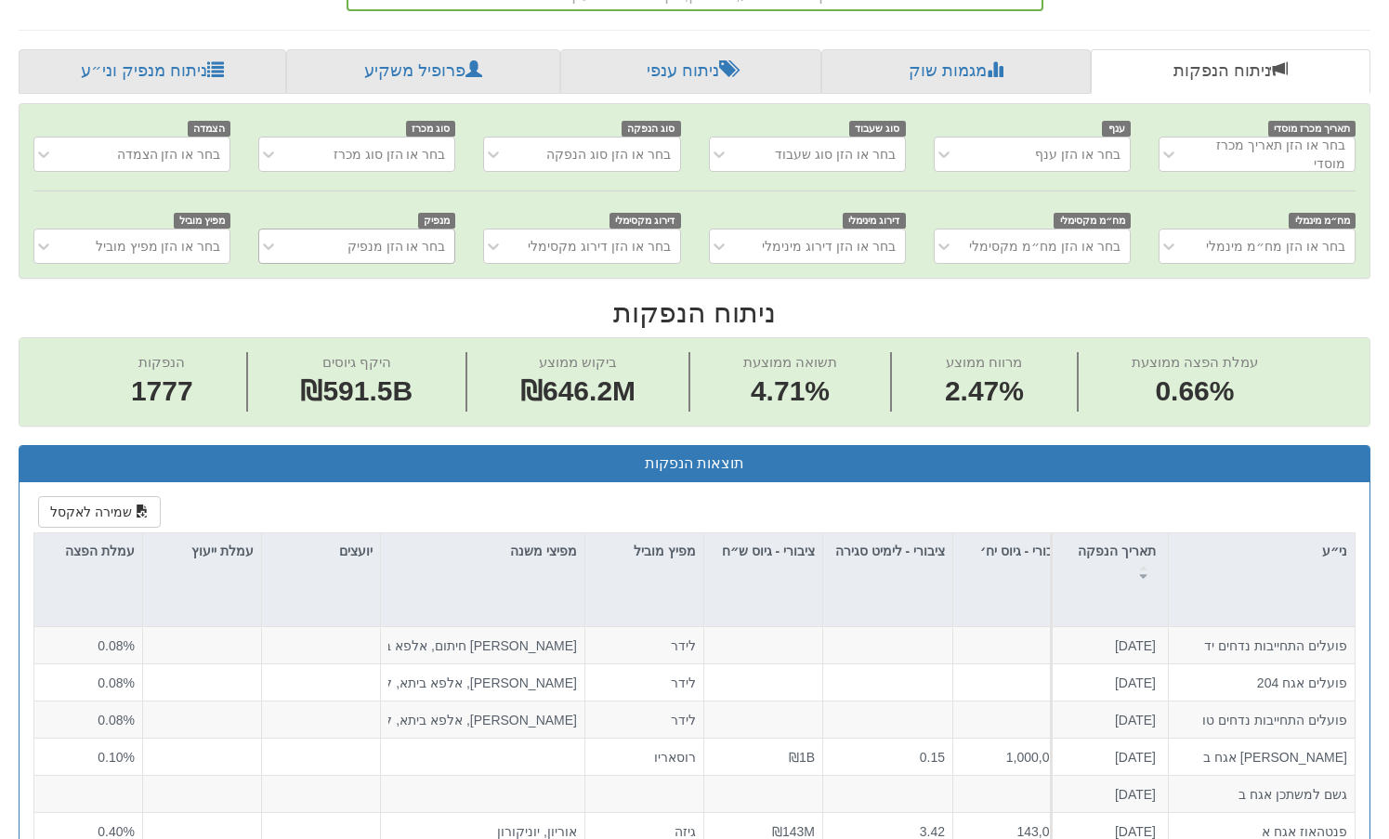
click at [378, 249] on div "בחר או הזן מנפיק" at bounding box center [396, 246] width 98 height 19
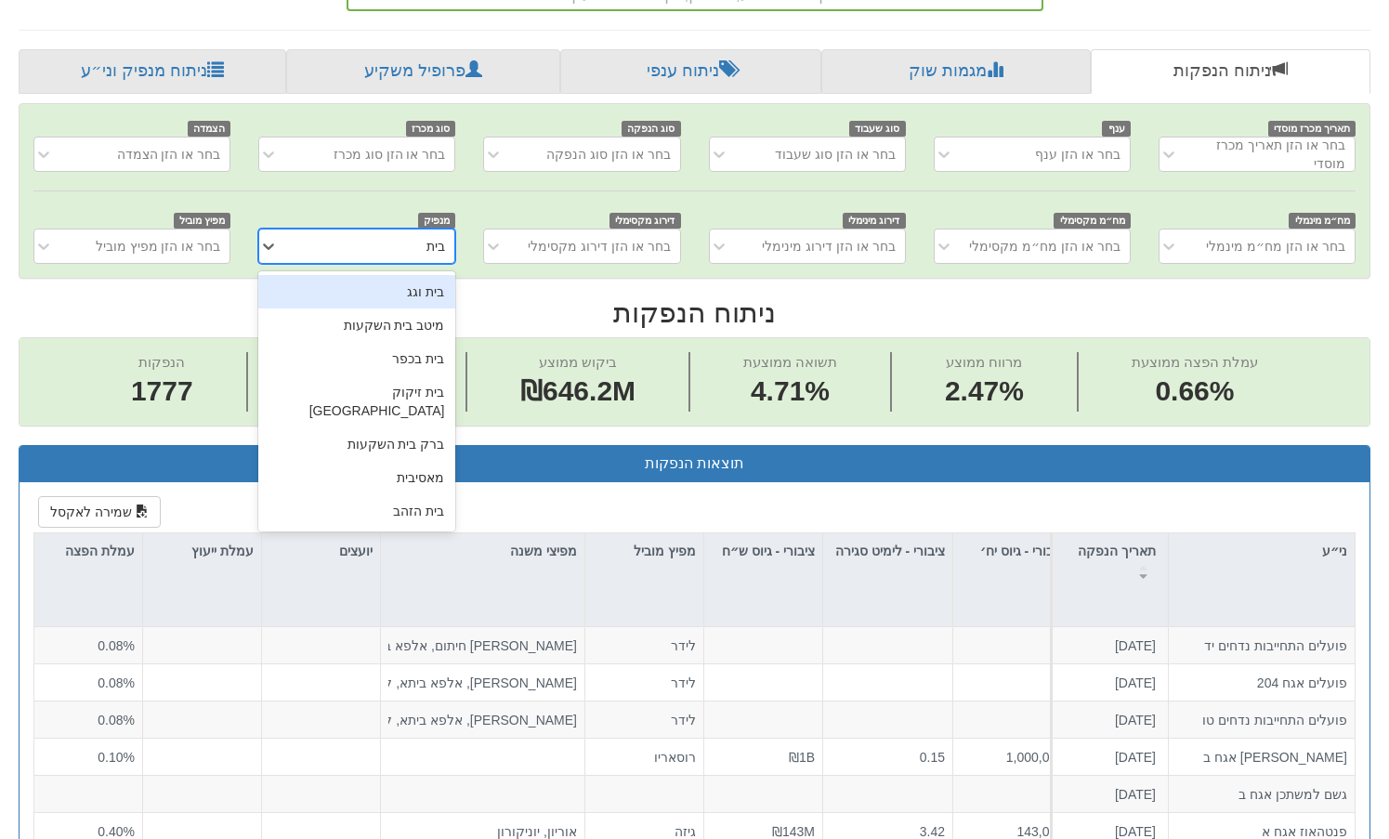
type input "בית"
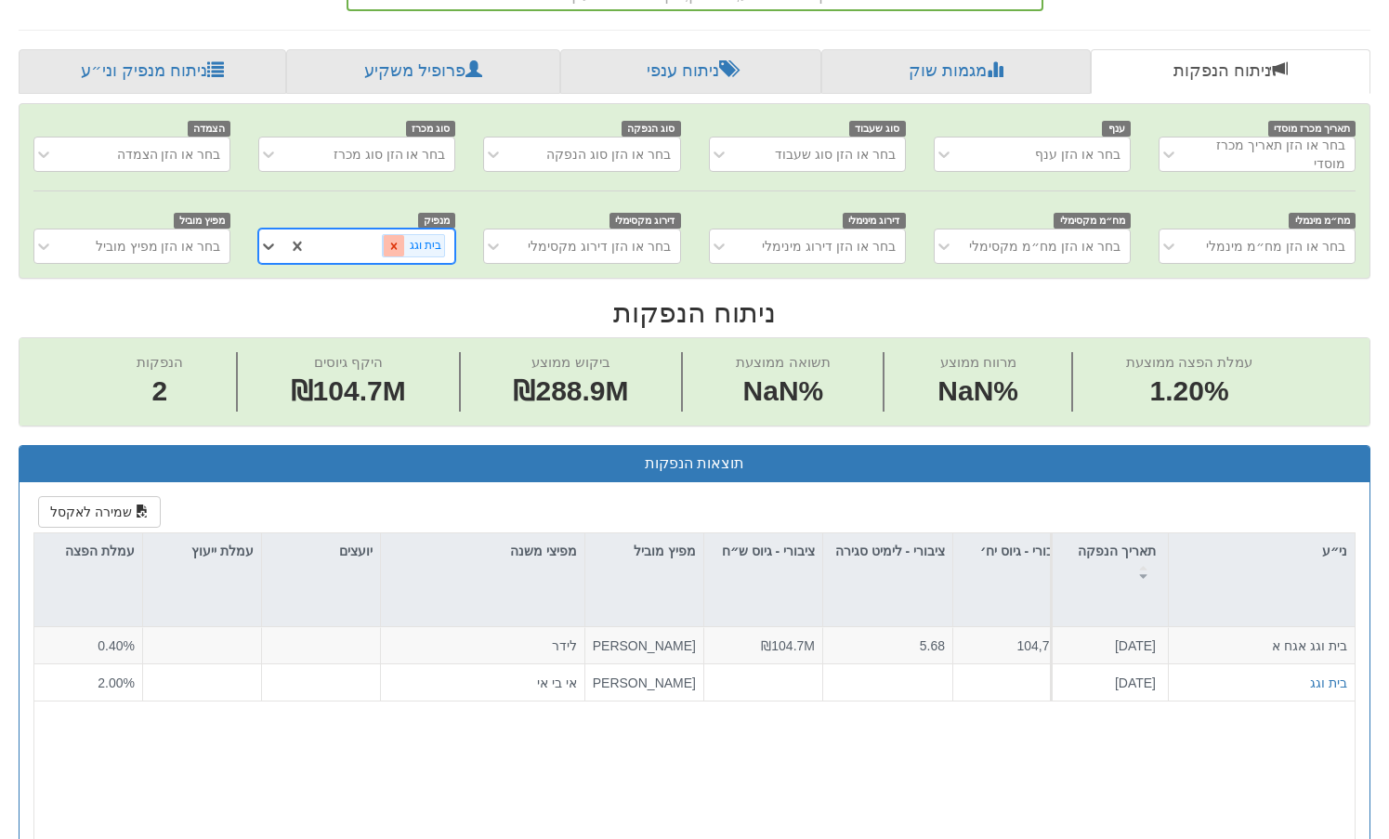
click at [387, 241] on div at bounding box center [393, 245] width 21 height 21
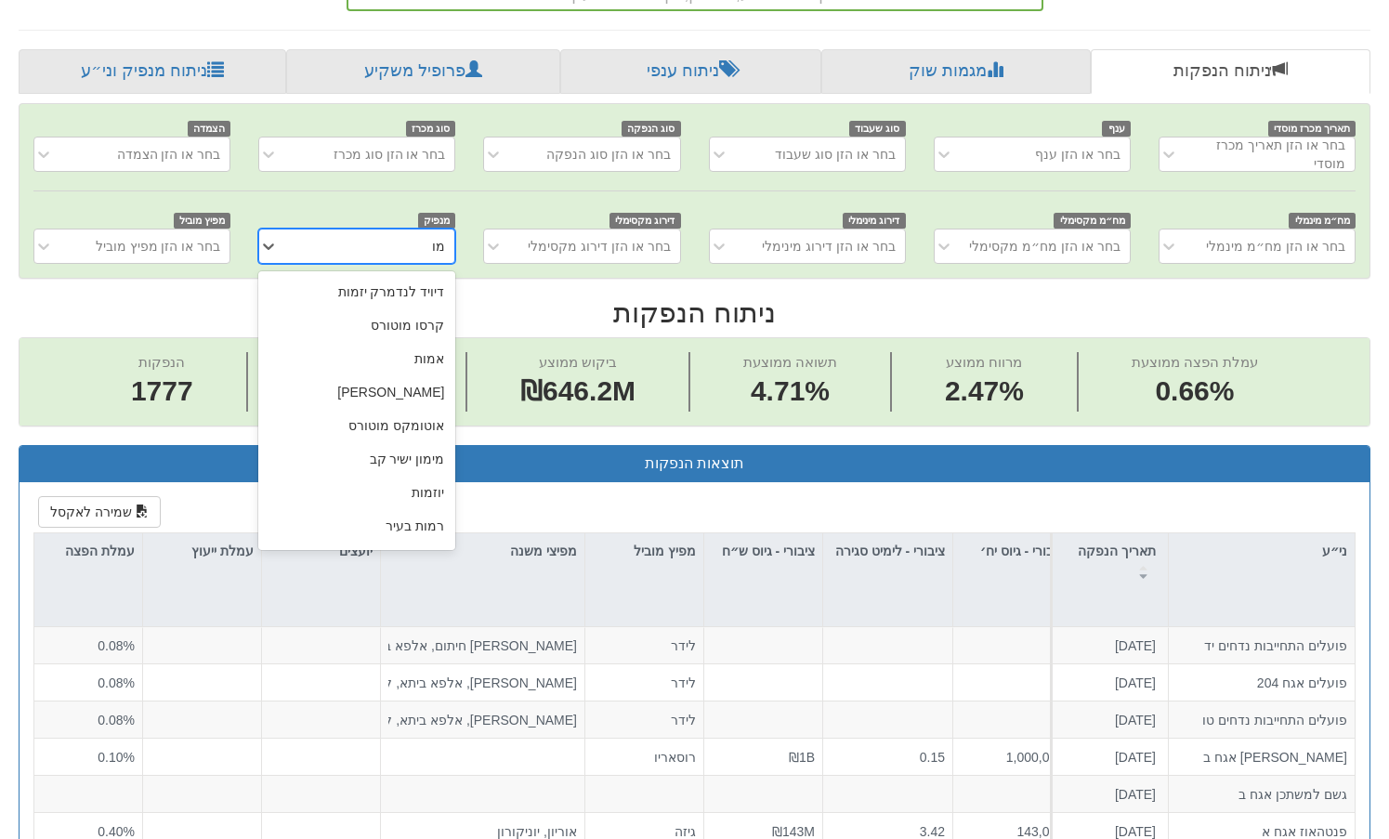
type input "מ"
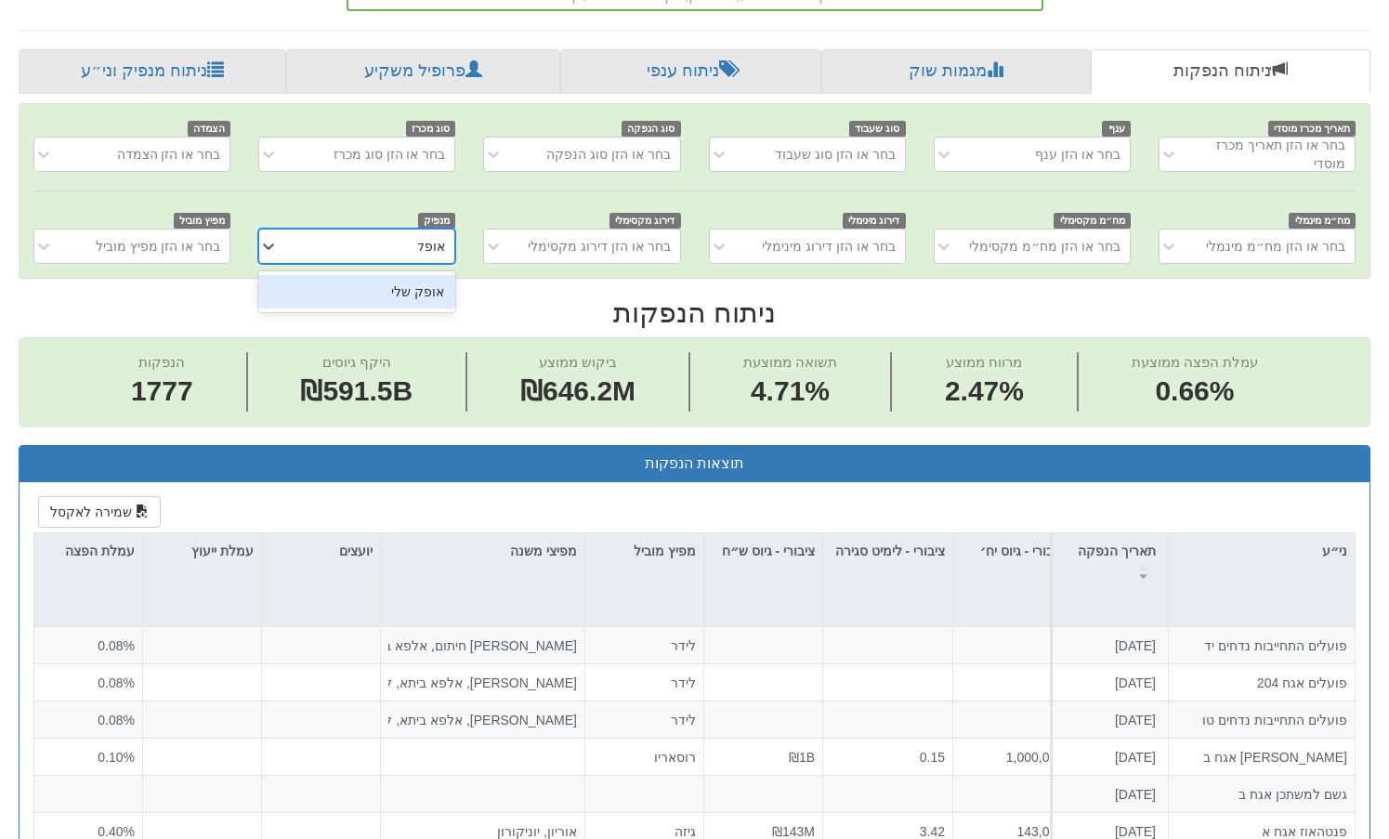
type input "אופק"
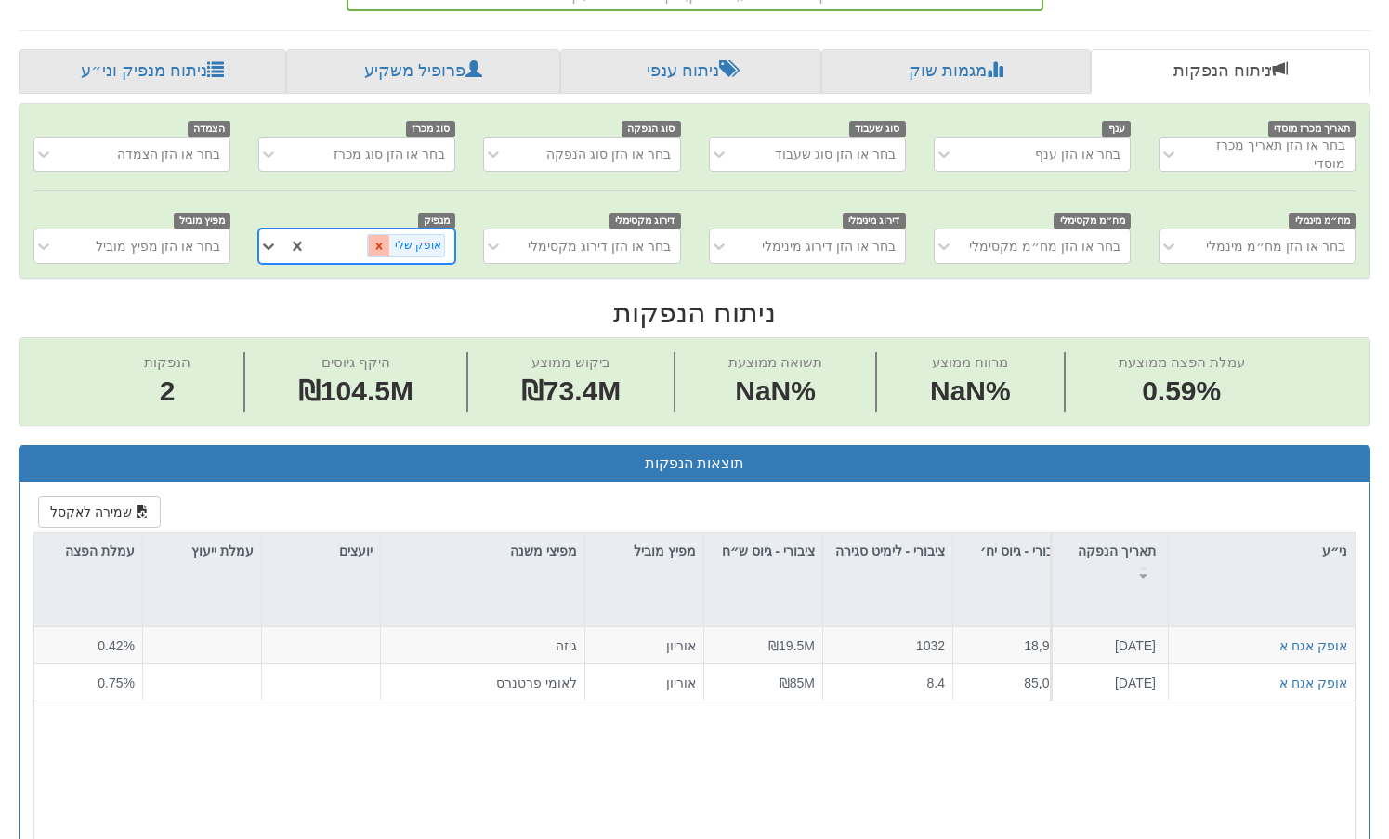
click at [385, 251] on icon at bounding box center [378, 246] width 13 height 13
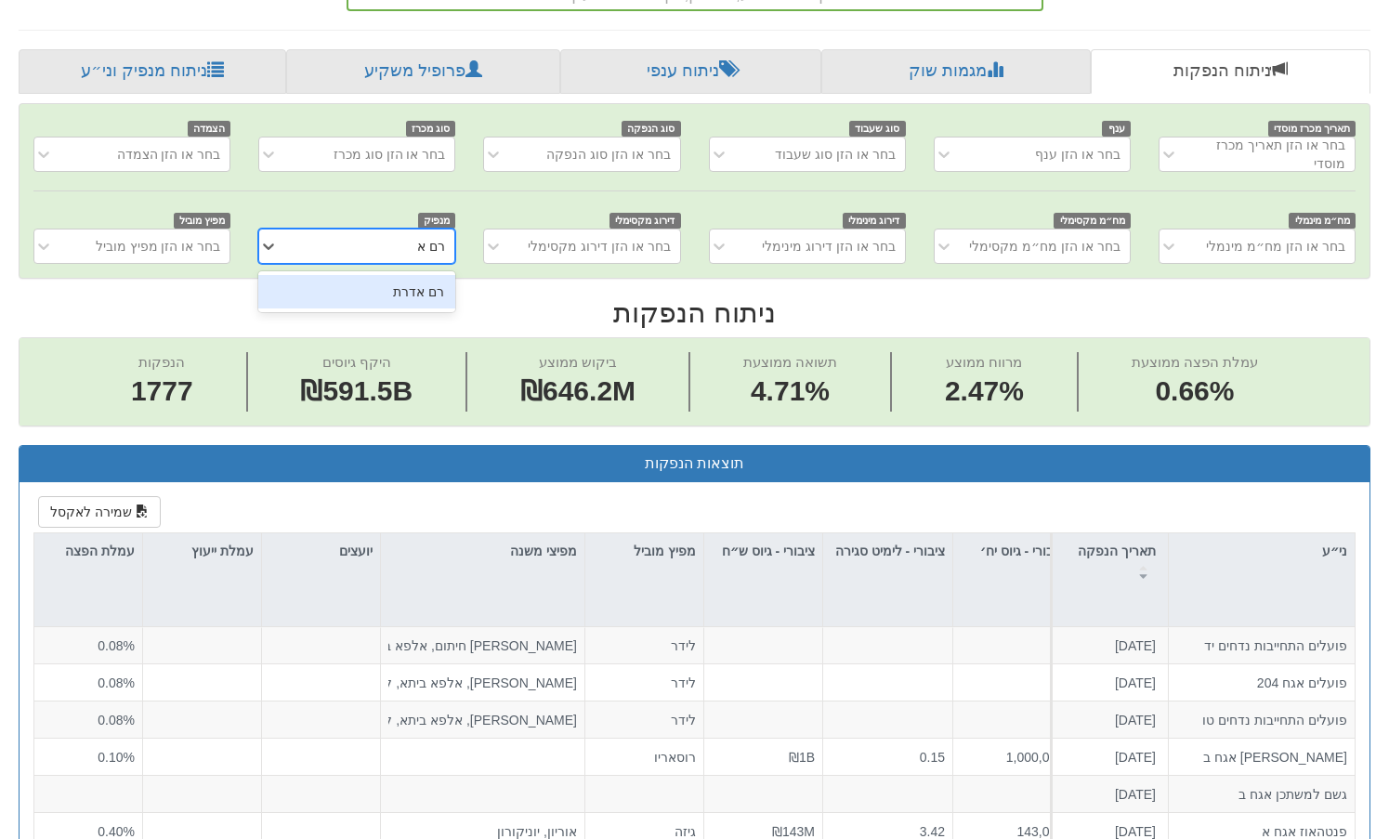
type input "רם אד"
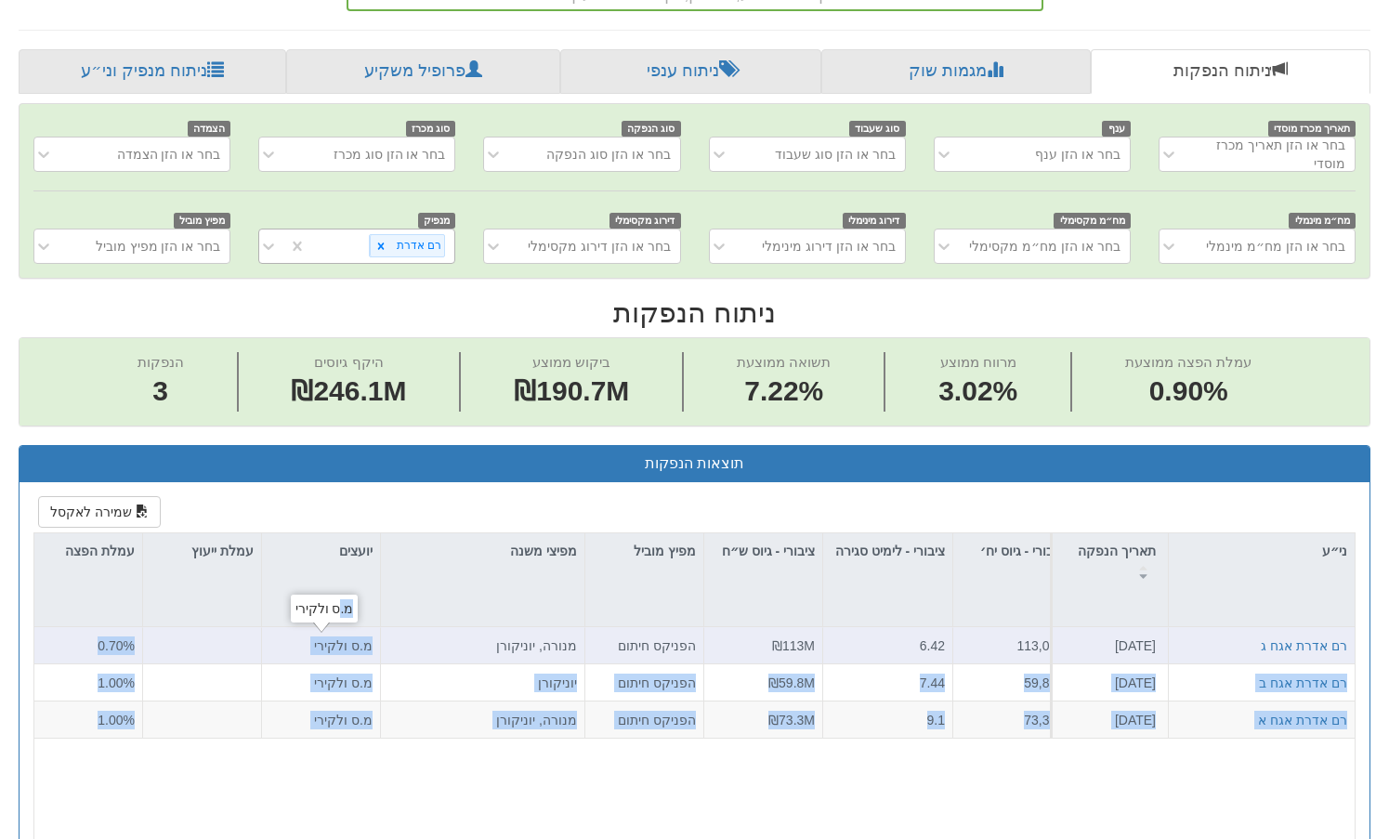
drag, startPoint x: 334, startPoint y: 649, endPoint x: 374, endPoint y: 649, distance: 39.9
click at [374, 649] on body "Toggle navigation מניות ואג״ח - החזקות בישראל מניות אג״ח מניות ואג״ח ✓ מניות דו…" at bounding box center [694, 850] width 1389 height 2536
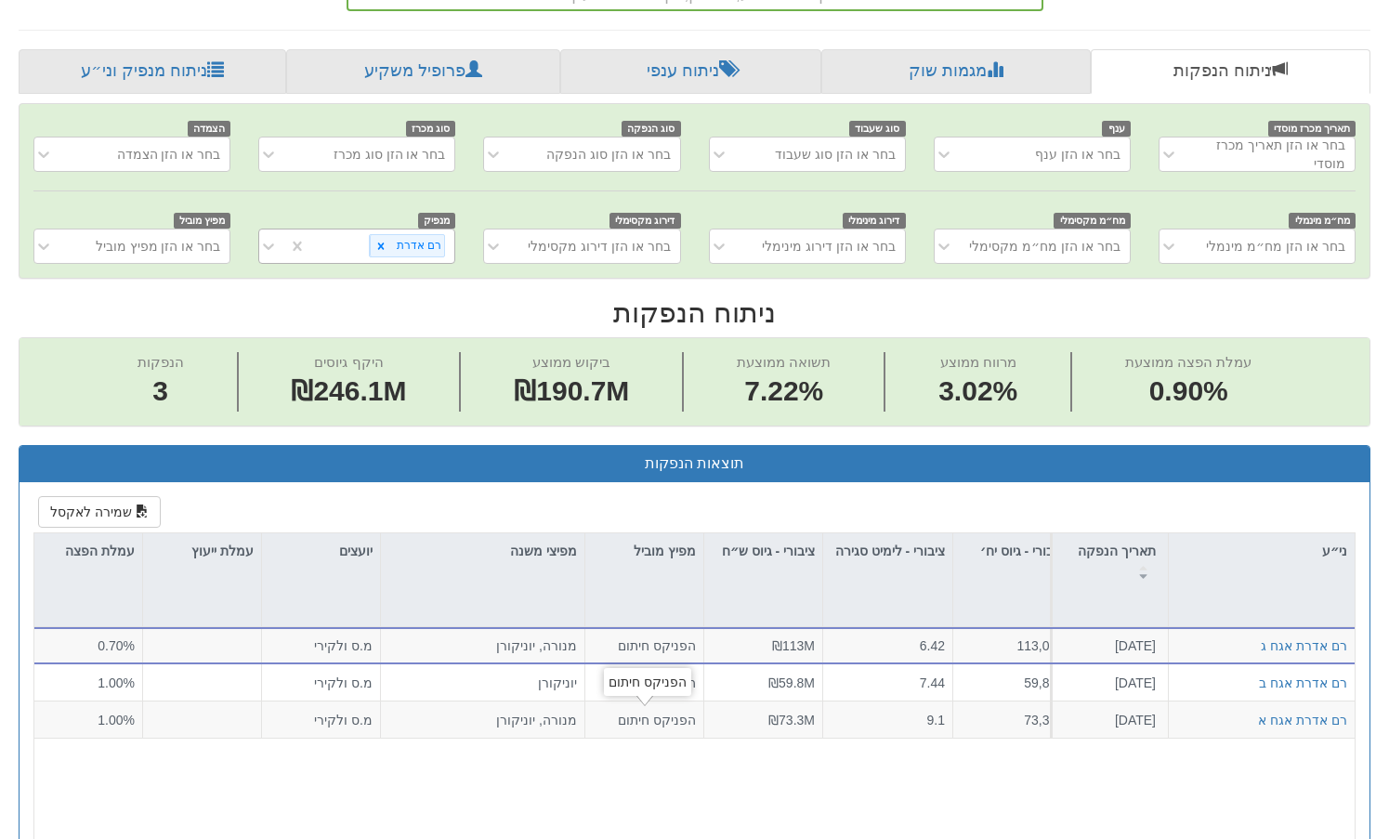
click at [380, 247] on icon at bounding box center [380, 246] width 13 height 13
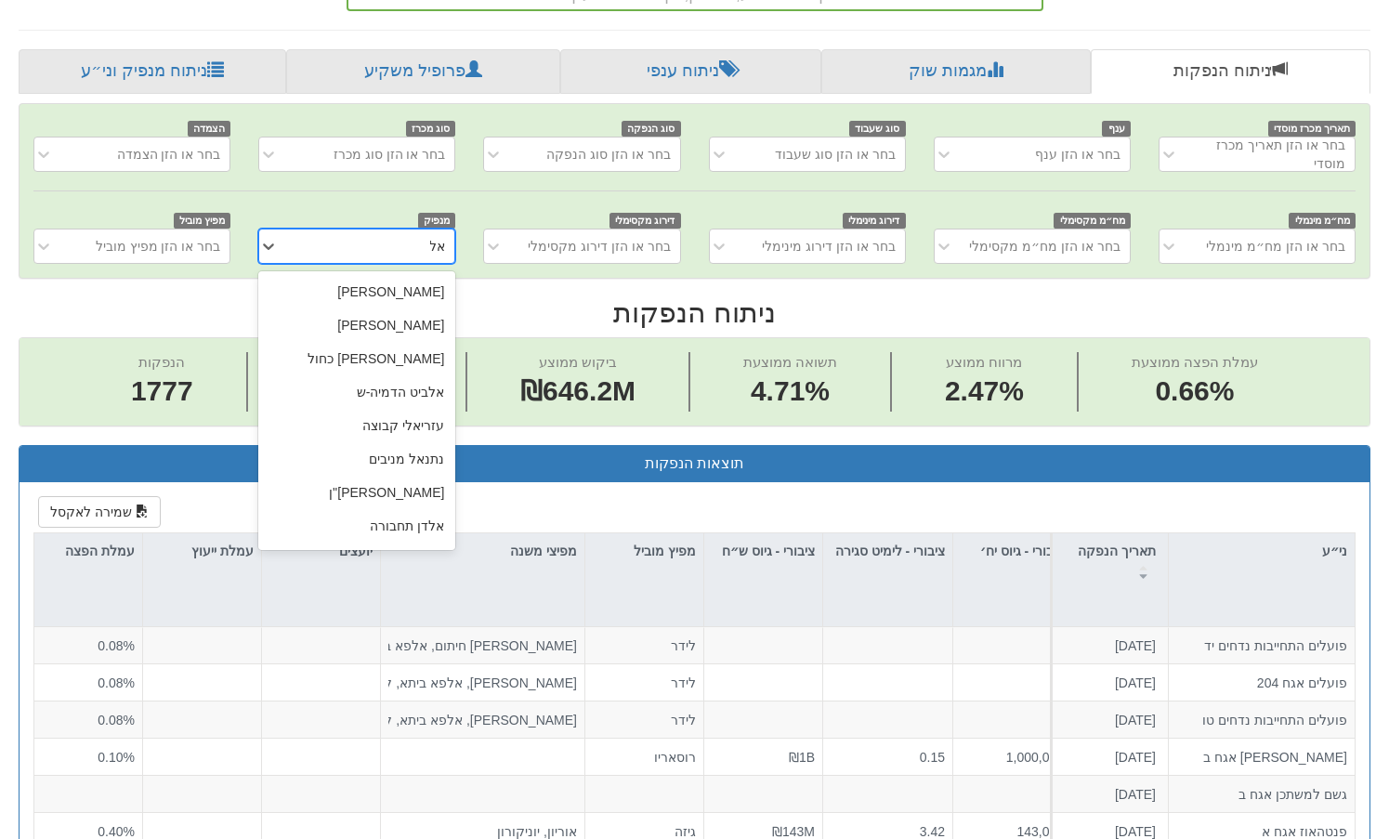
type input "א"
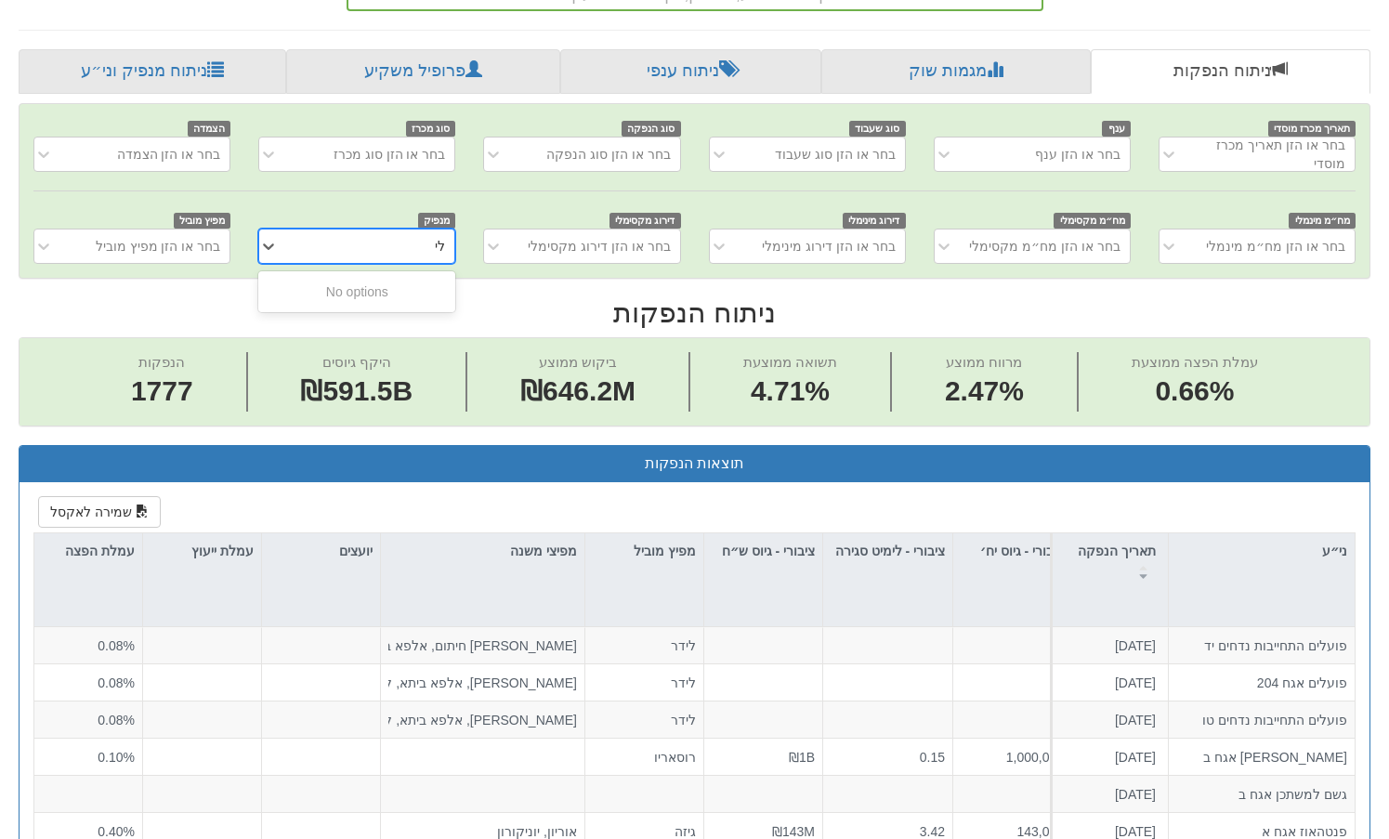
type input "ל"
type input "יוזמו"
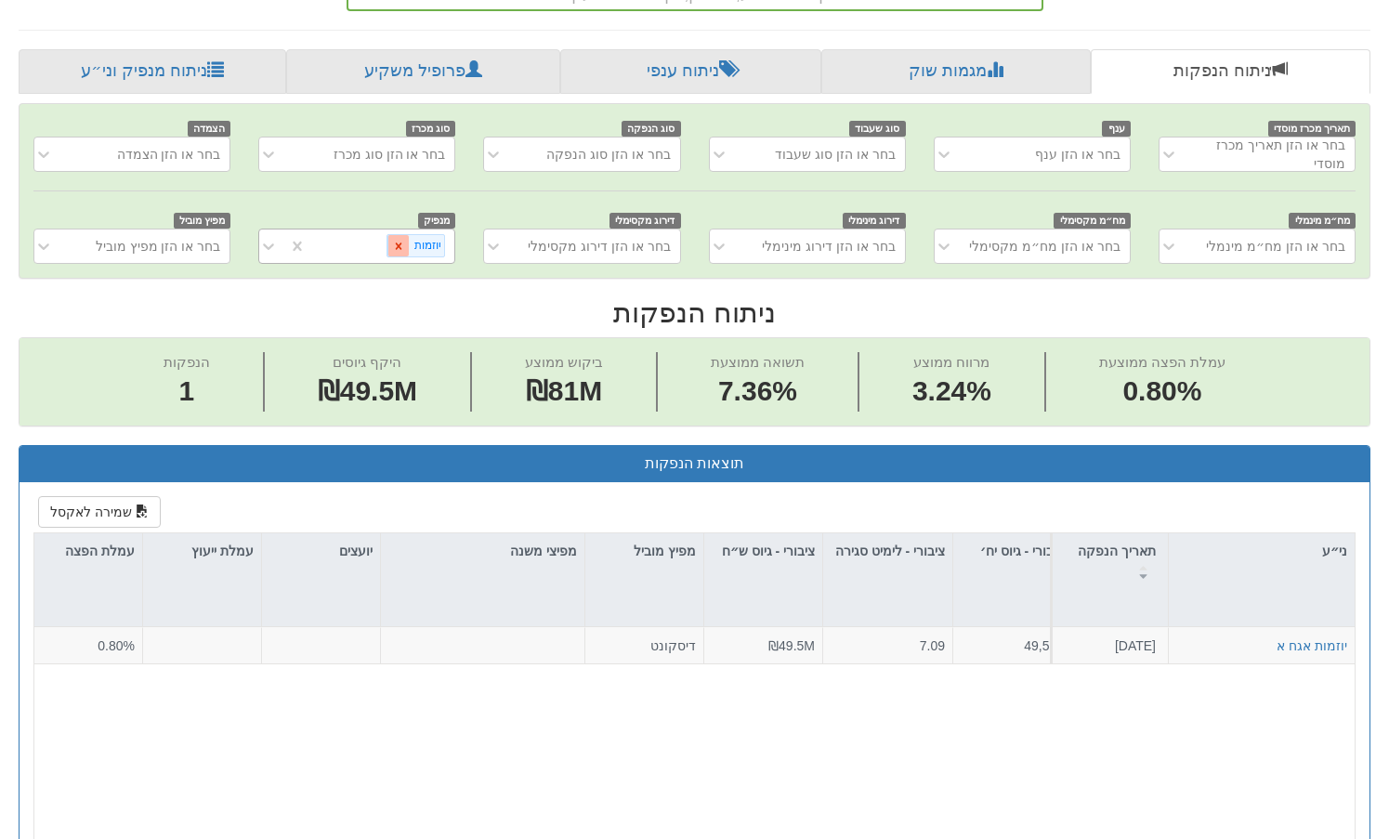
click at [397, 249] on icon at bounding box center [399, 245] width 7 height 7
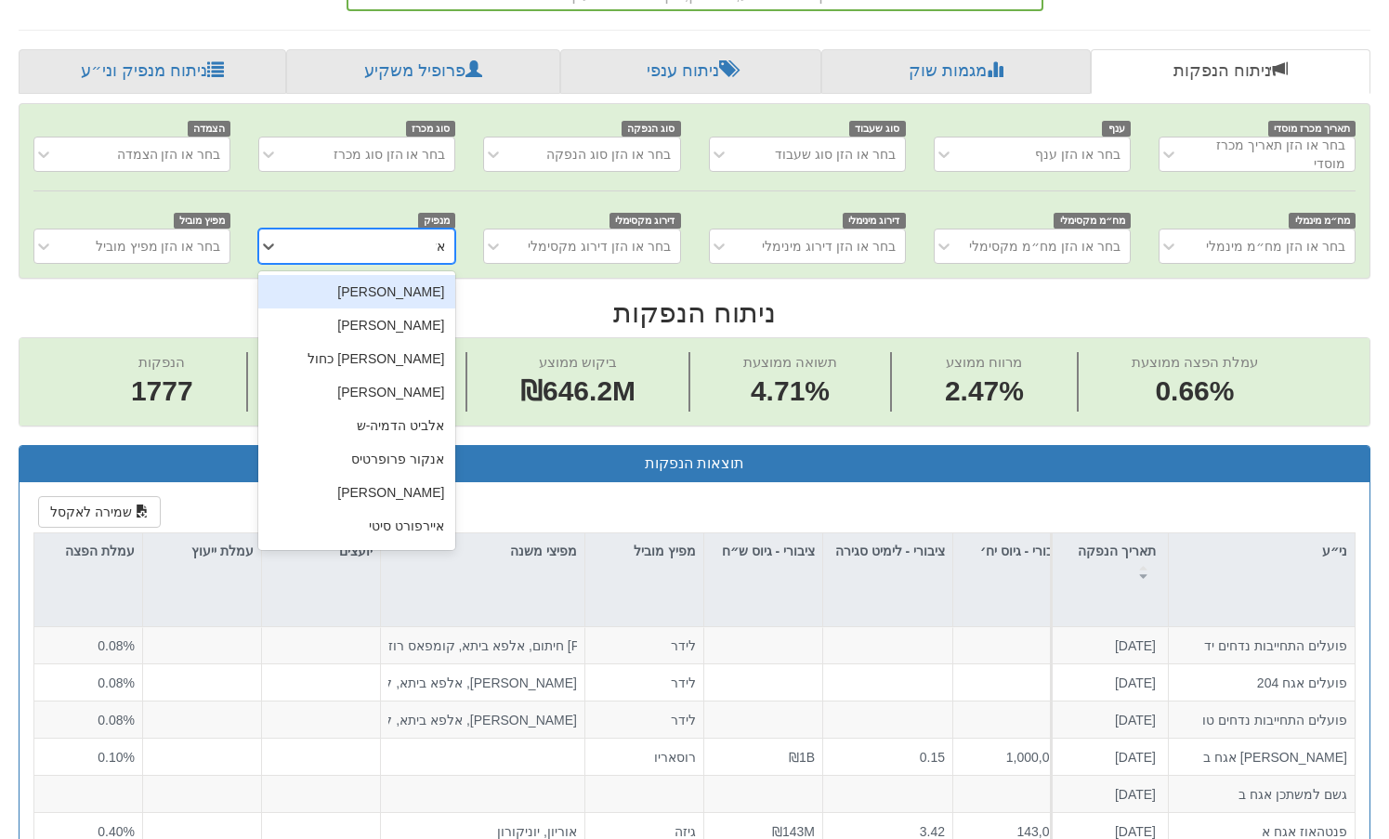
type input "אשל"
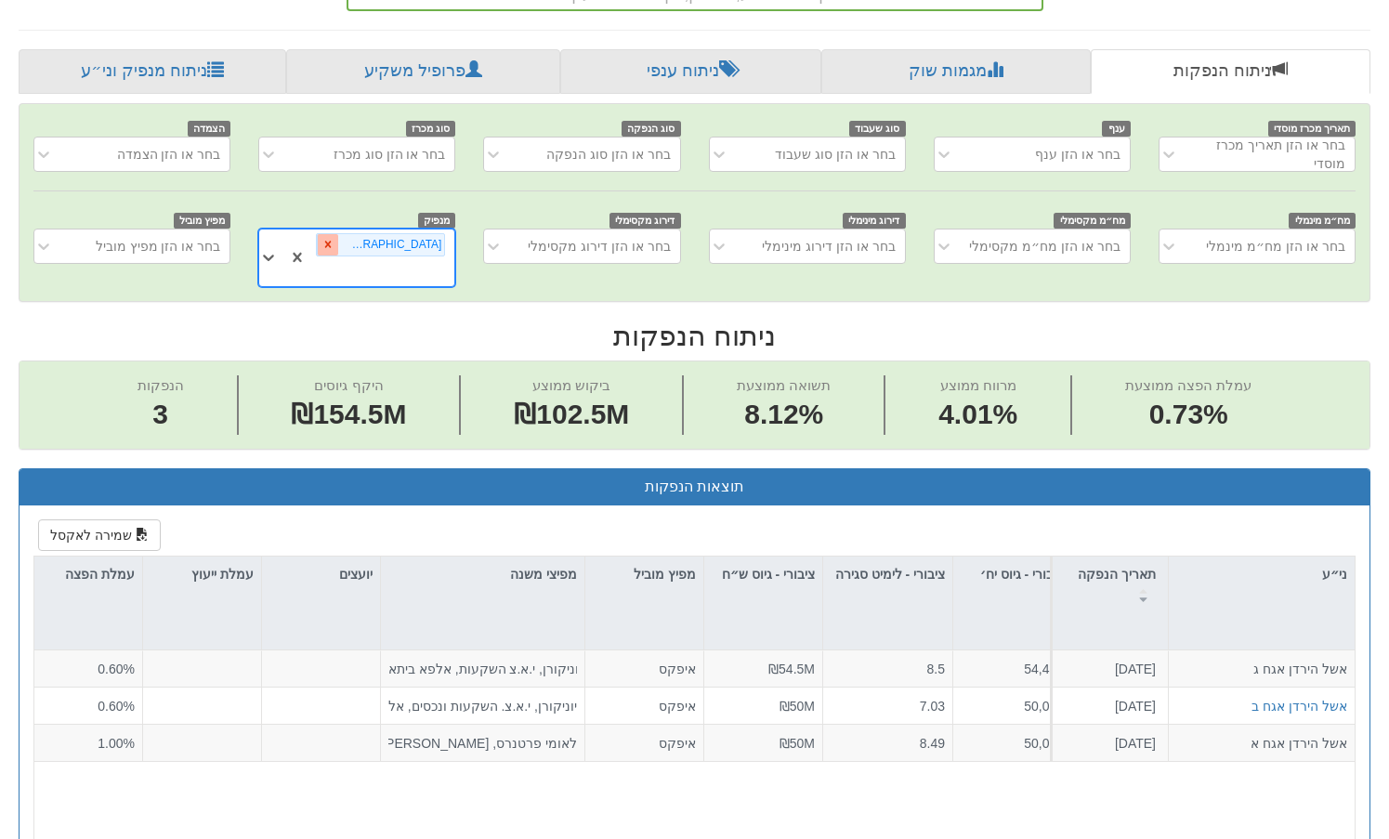
click at [334, 250] on icon at bounding box center [327, 244] width 13 height 13
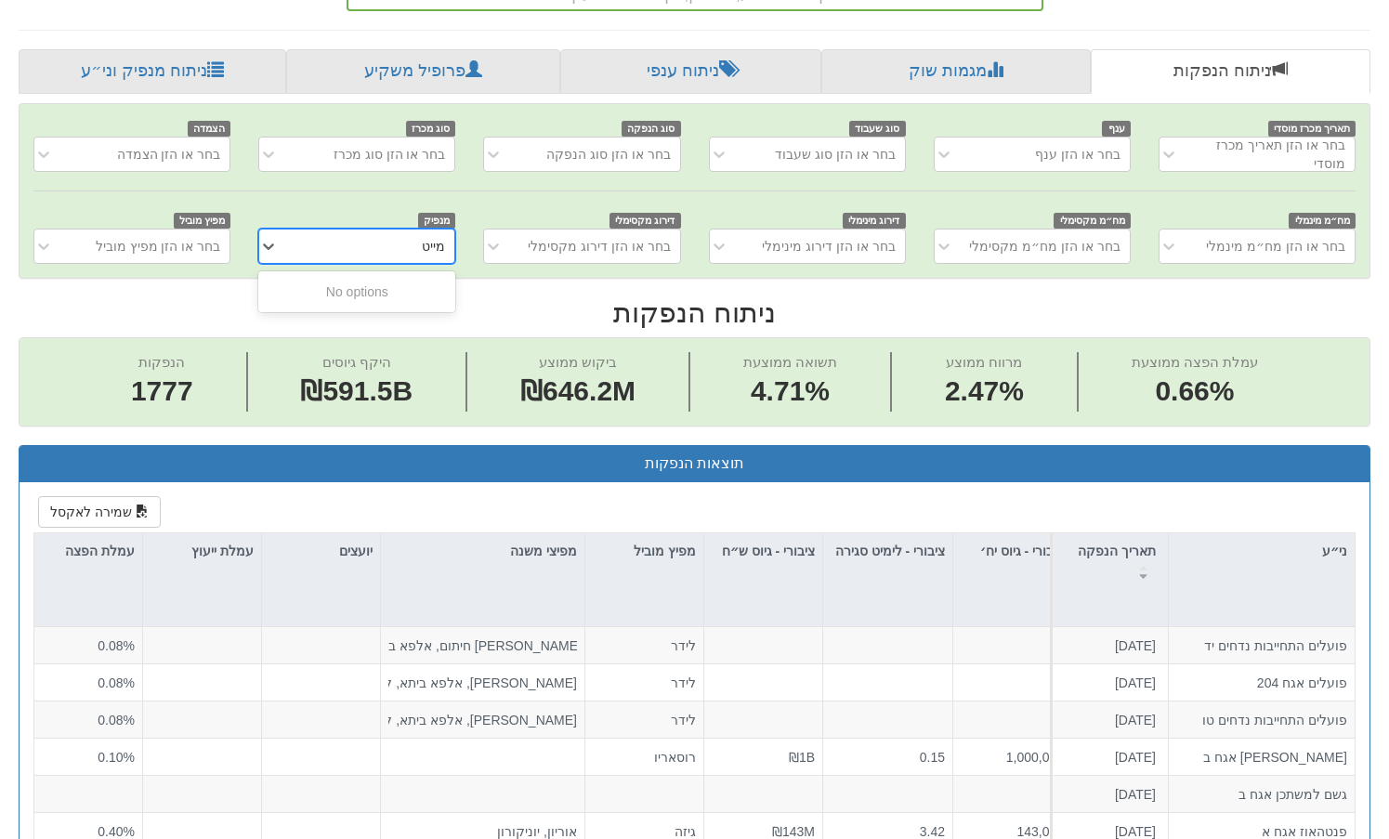
type input "מיי"
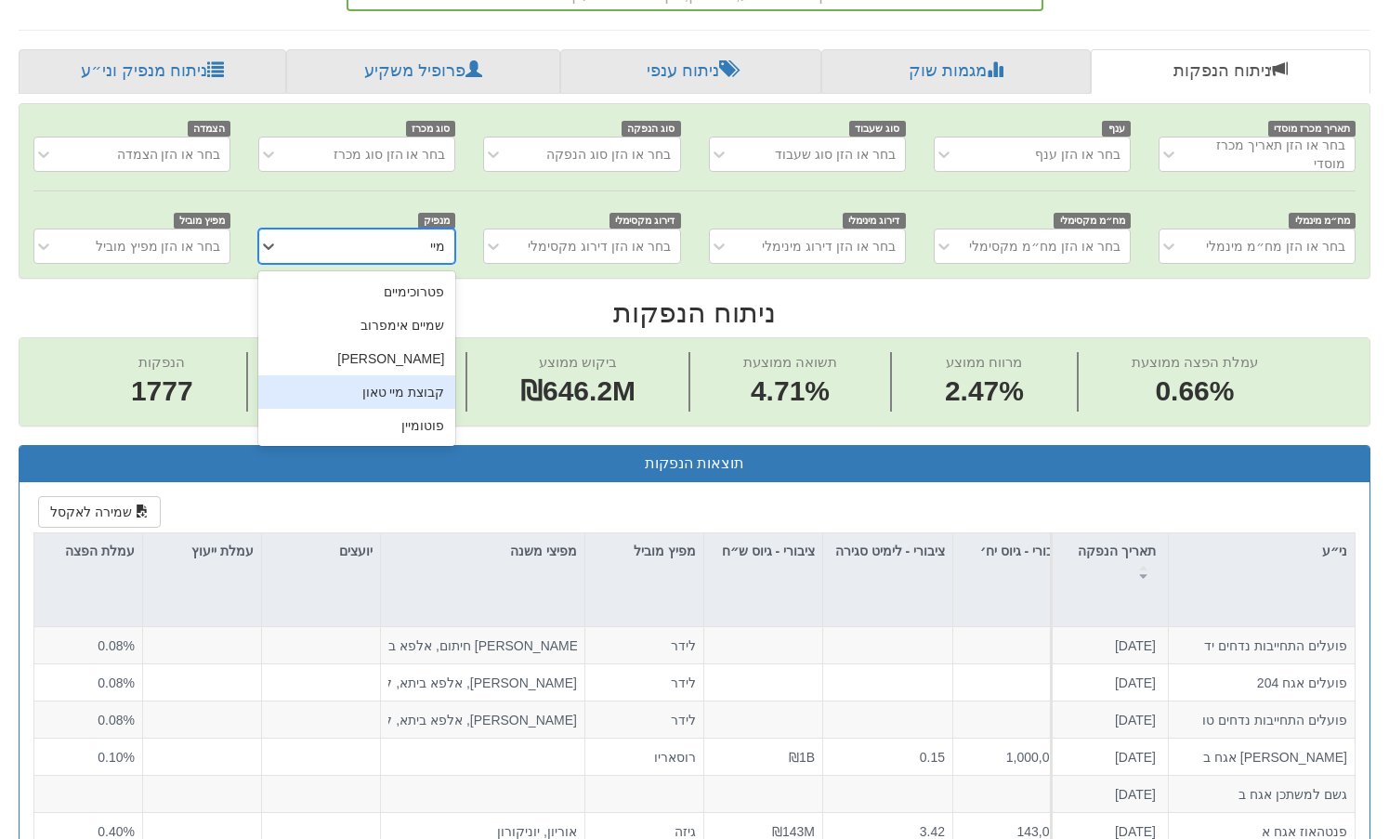
click at [386, 398] on div "קבוצת מיי טאון" at bounding box center [356, 391] width 197 height 33
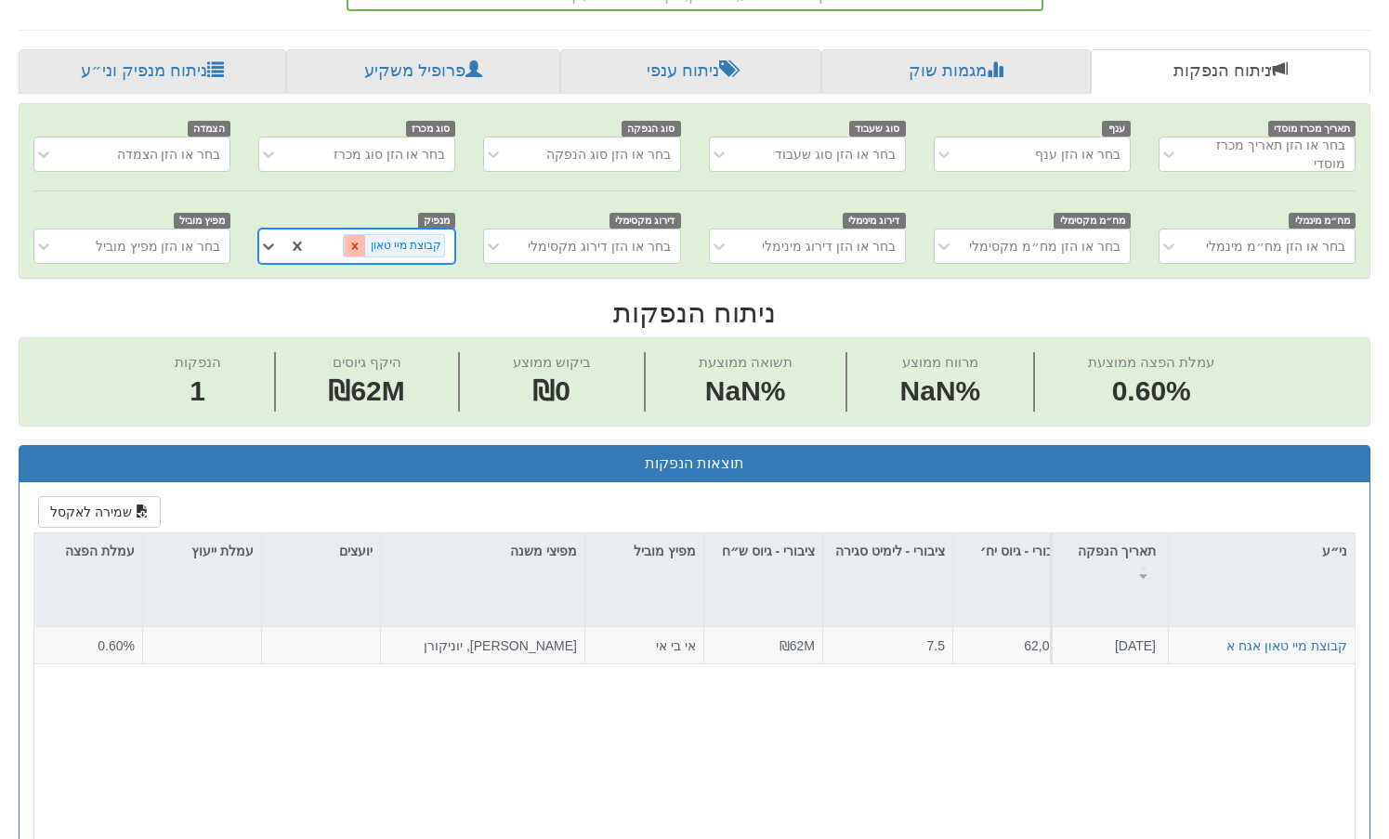
click at [358, 249] on icon at bounding box center [354, 245] width 7 height 7
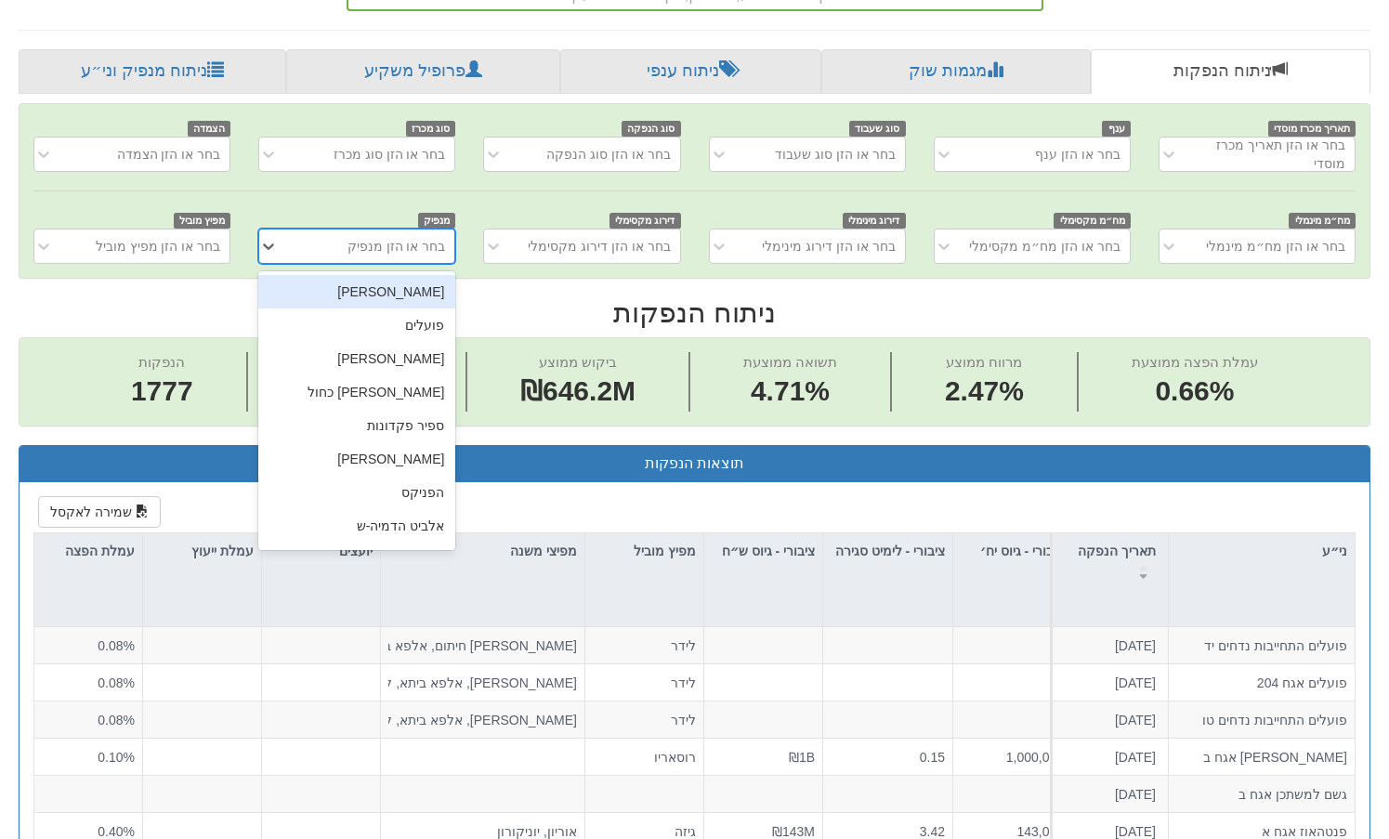
click at [353, 242] on div "בחר או הזן מנפיק" at bounding box center [371, 246] width 166 height 30
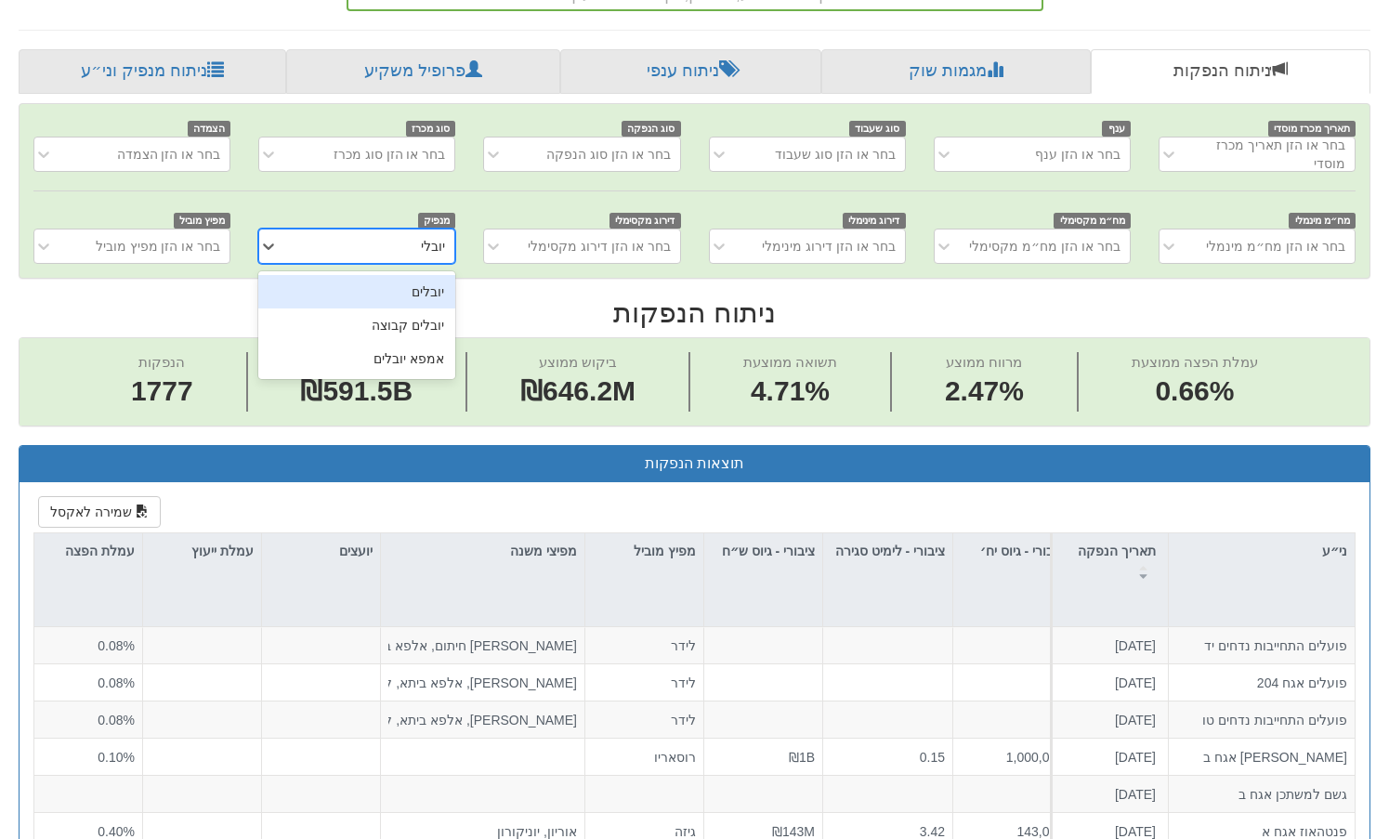
type input "יובלי"
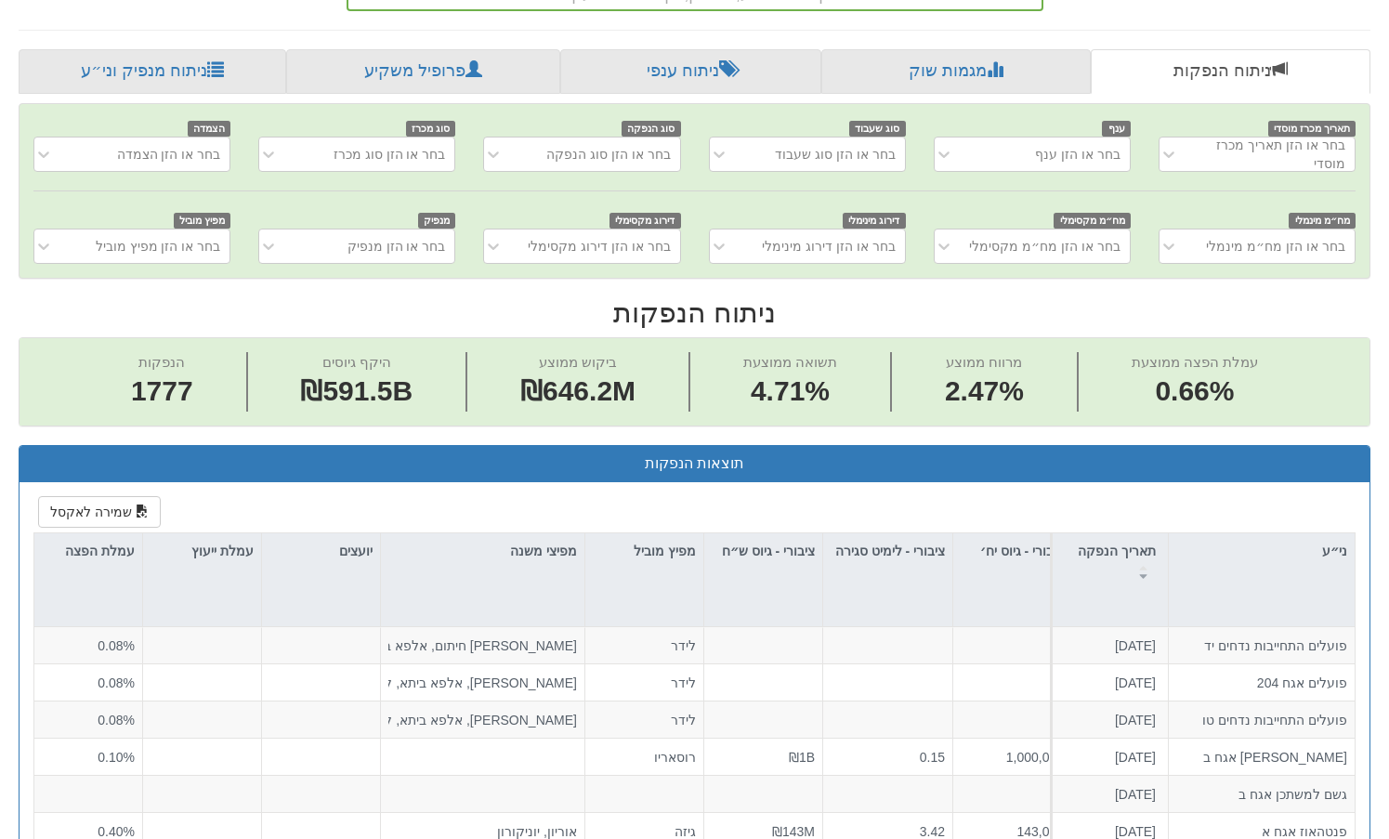
click at [406, 254] on div "בחר או הזן מנפיק" at bounding box center [396, 246] width 98 height 19
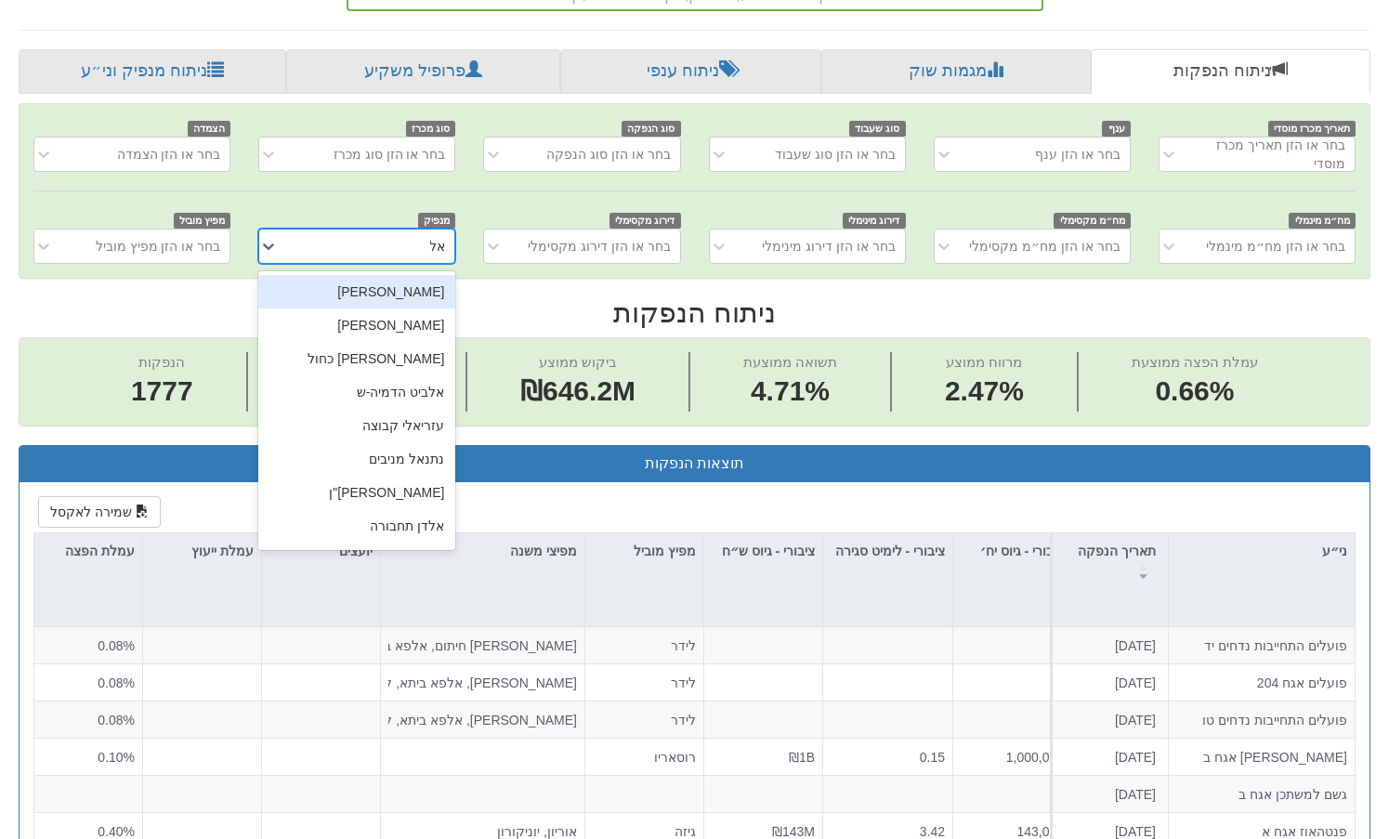
type input "אלוני"
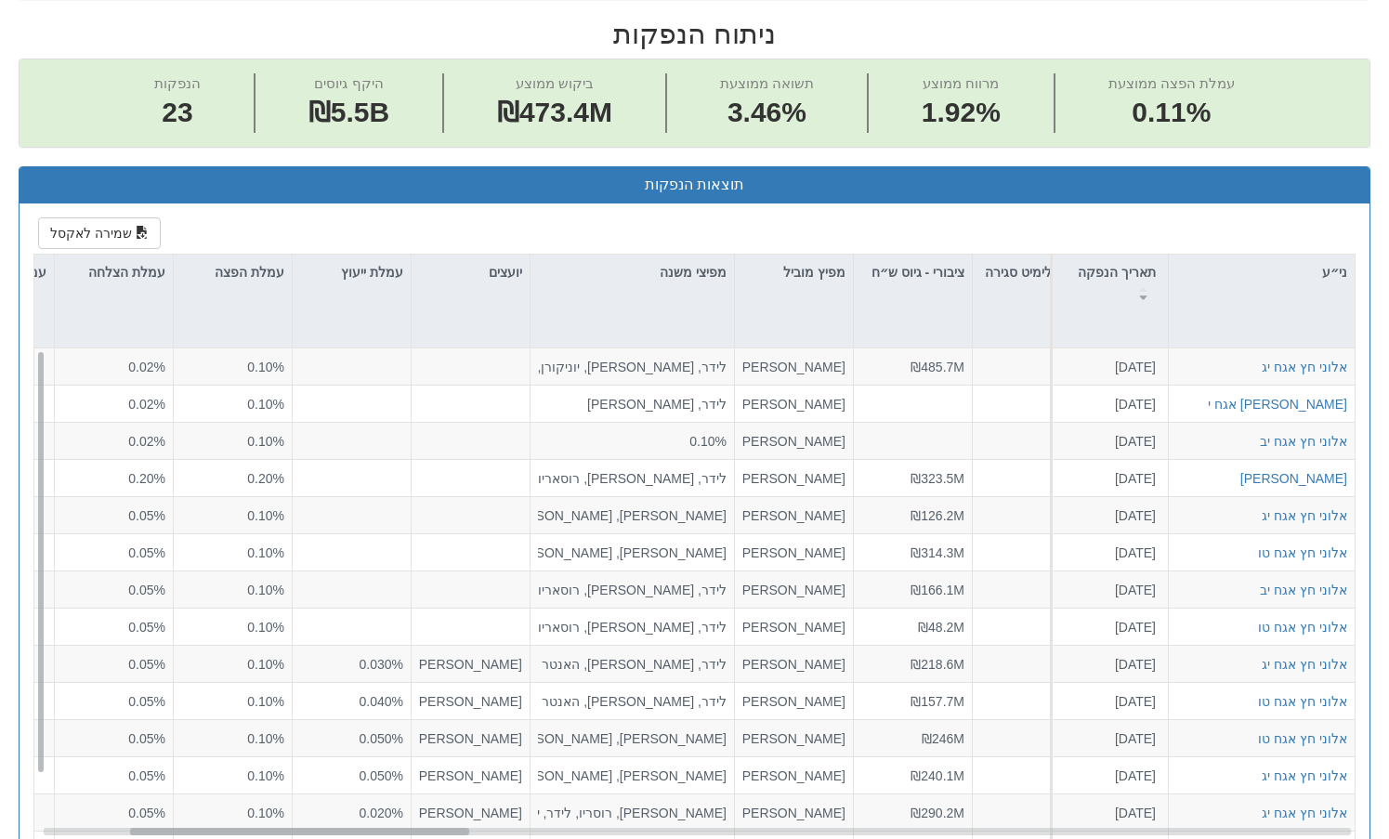
scroll to position [0, 333]
drag, startPoint x: 280, startPoint y: 830, endPoint x: 241, endPoint y: 832, distance: 39.1
click at [241, 832] on div at bounding box center [297, 831] width 339 height 7
